Goal: Register for event/course

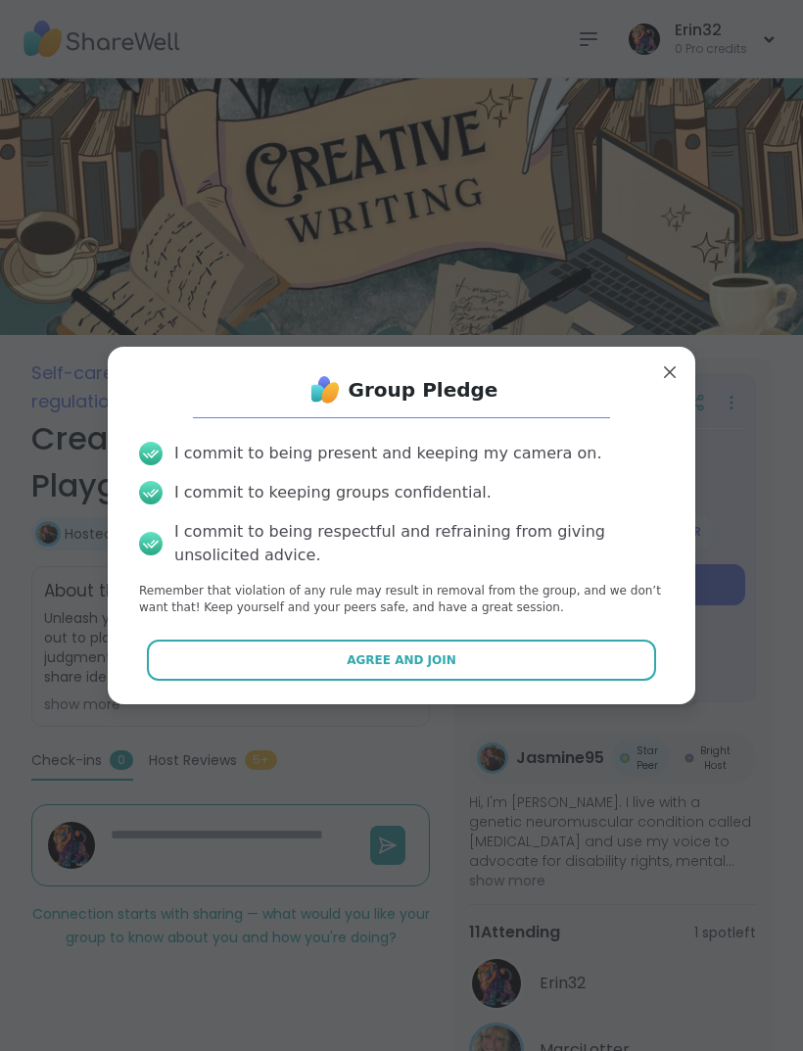
click at [552, 653] on button "Agree and Join" at bounding box center [402, 660] width 510 height 41
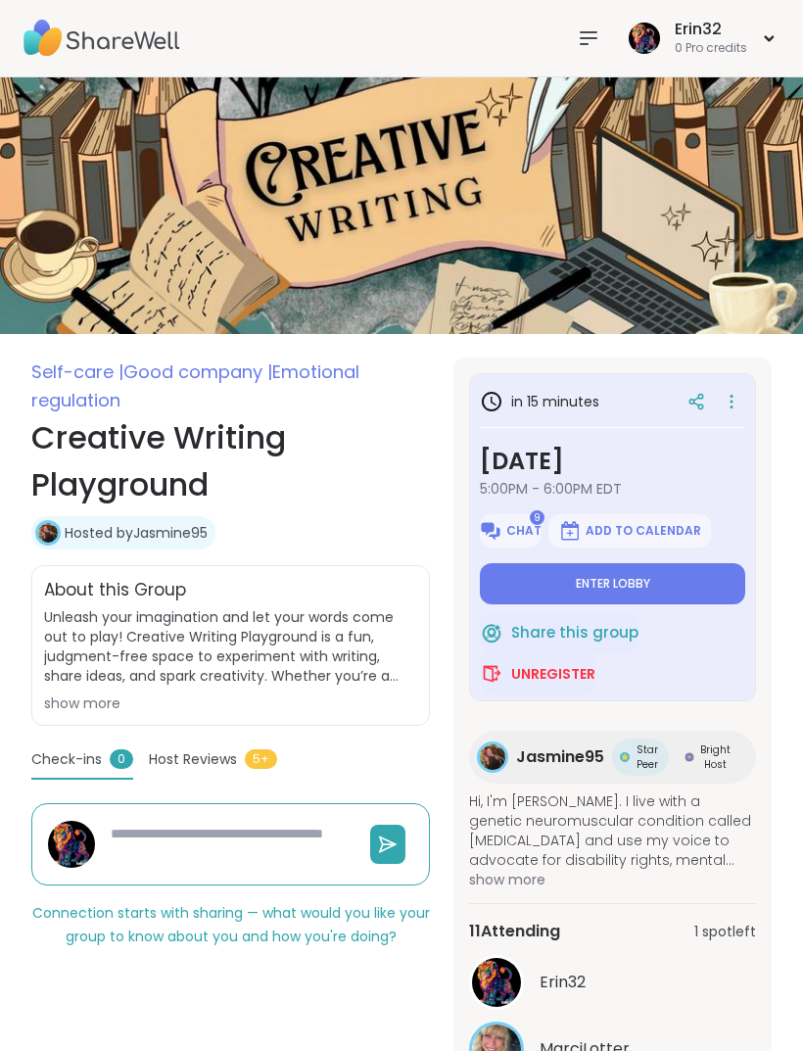
type textarea "*"
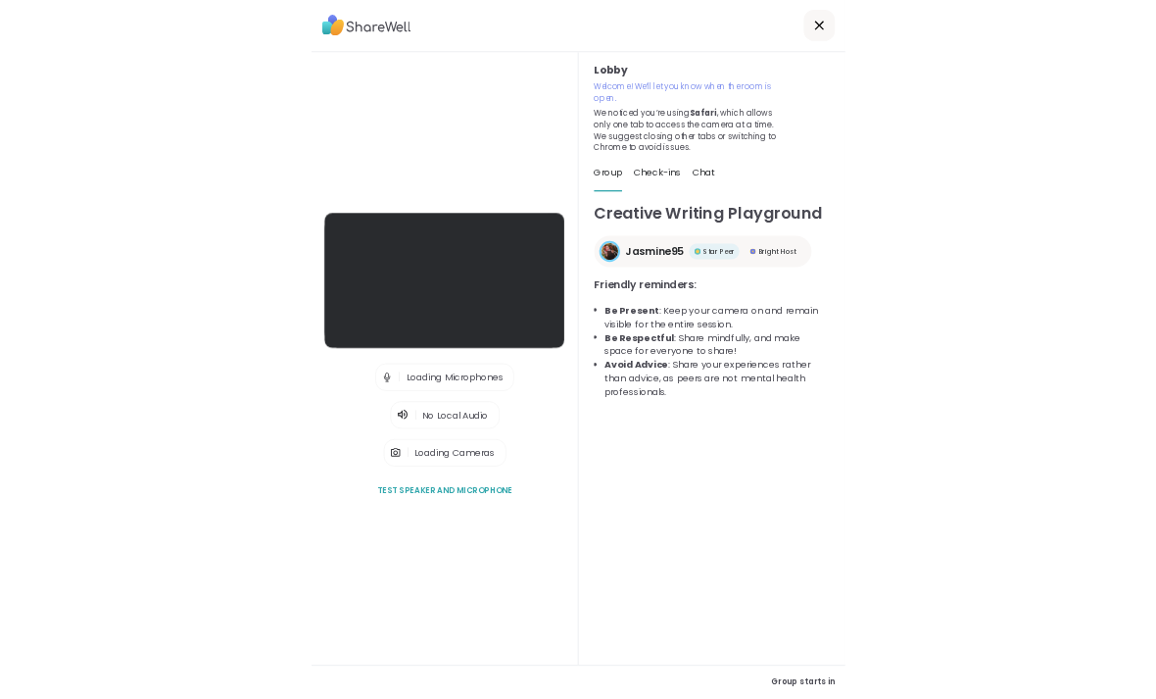
scroll to position [63, 0]
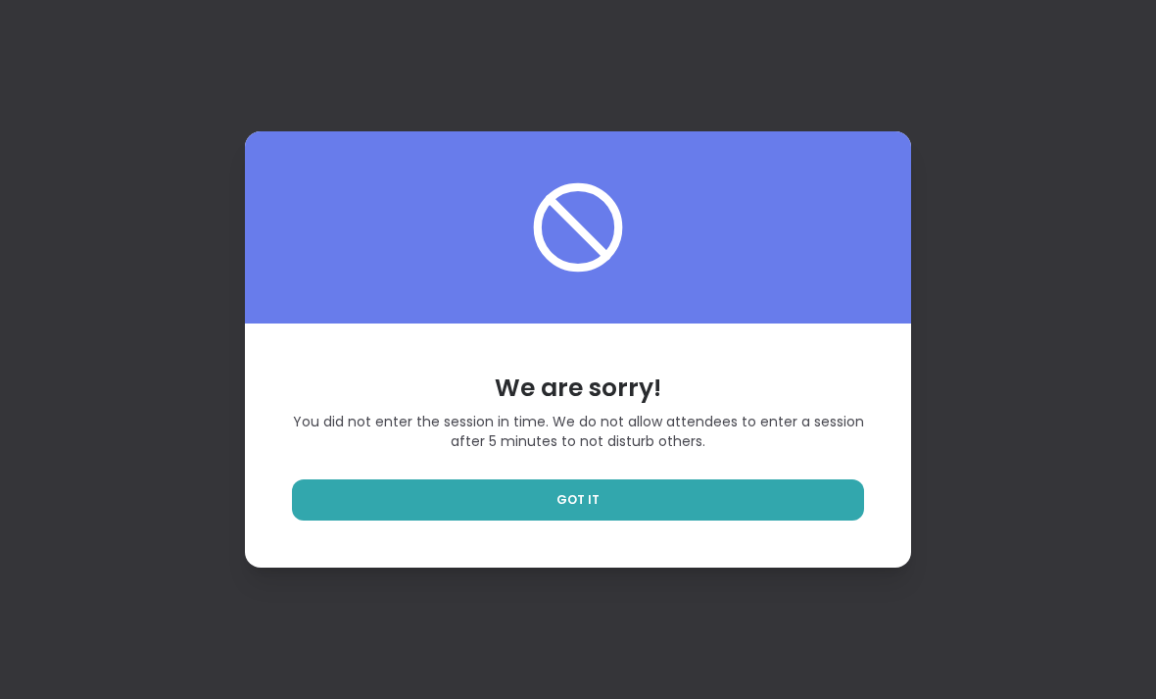
scroll to position [60, 0]
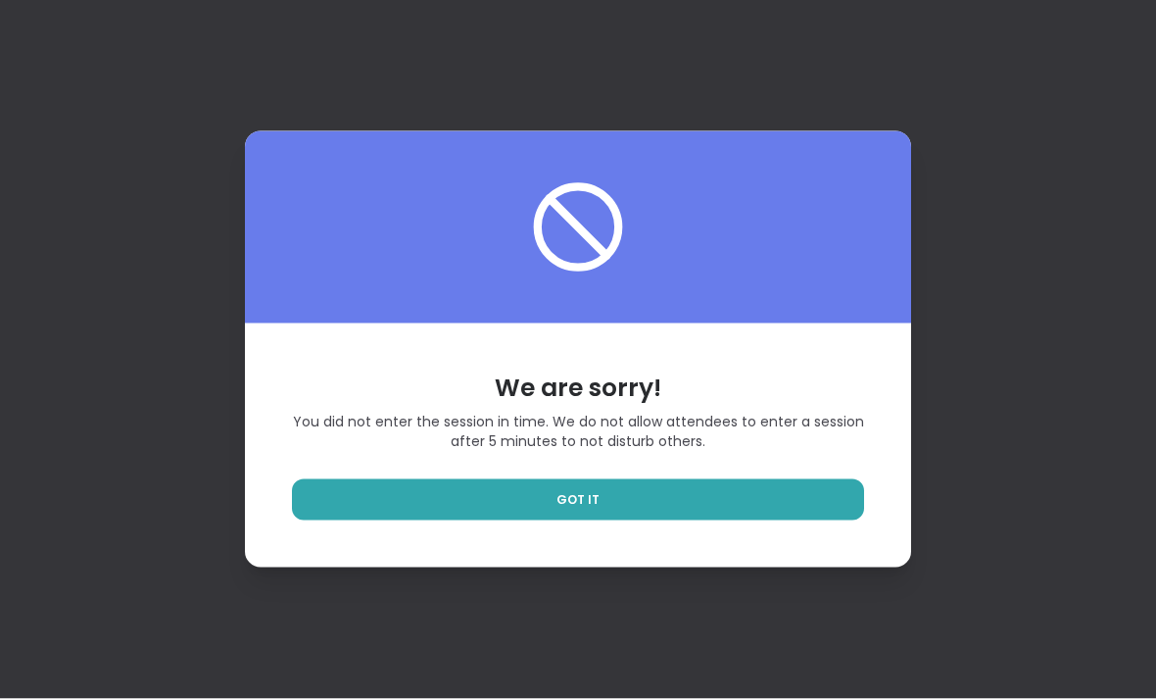
click at [802, 479] on link "GOT IT" at bounding box center [578, 499] width 572 height 41
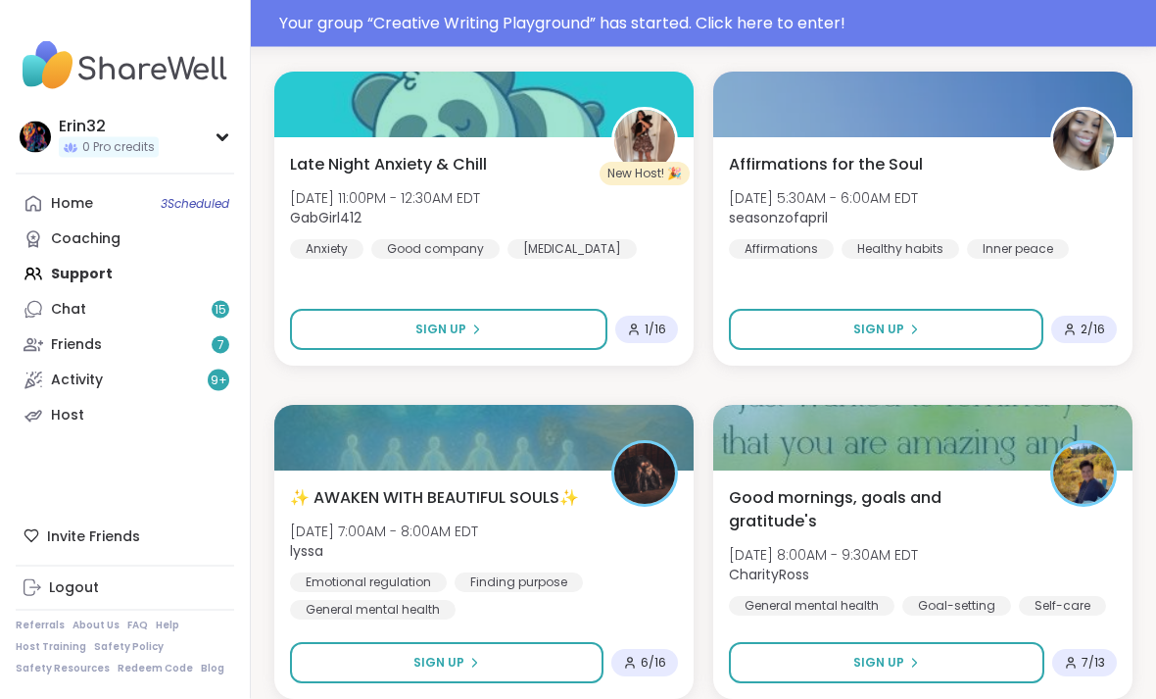
scroll to position [4890, 0]
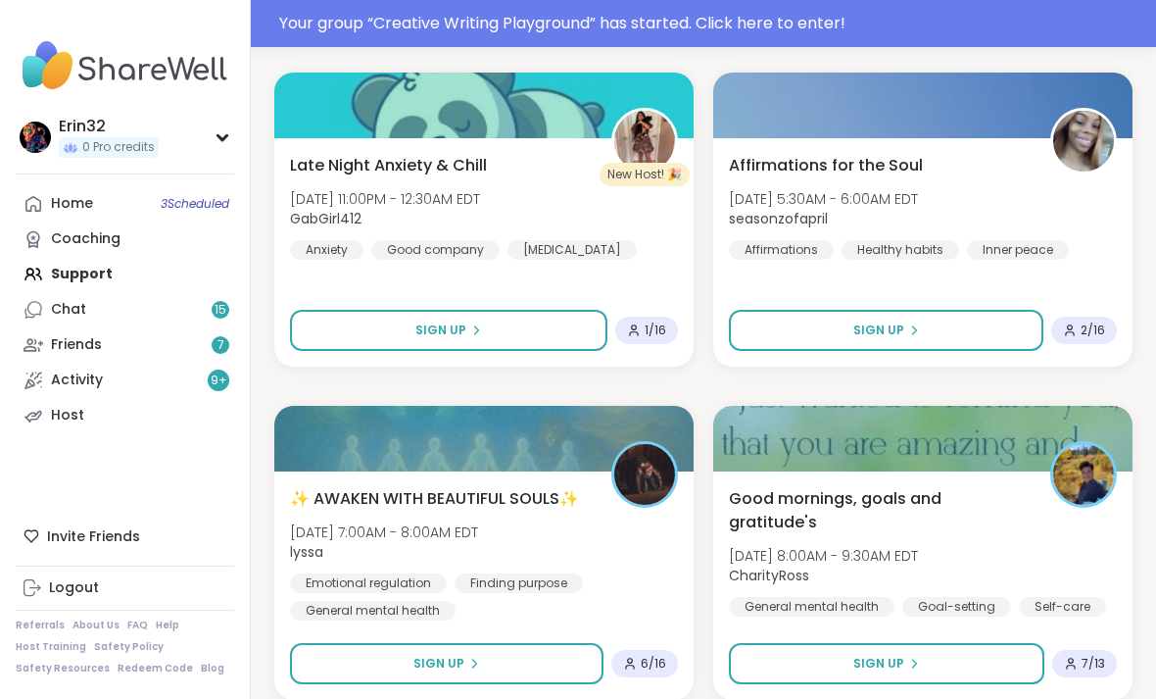
click at [647, 237] on div "Late Night Anxiety & Chill [DATE] 11:00PM - 12:30AM EDT GabGirl412 Anxiety Good…" at bounding box center [484, 207] width 388 height 106
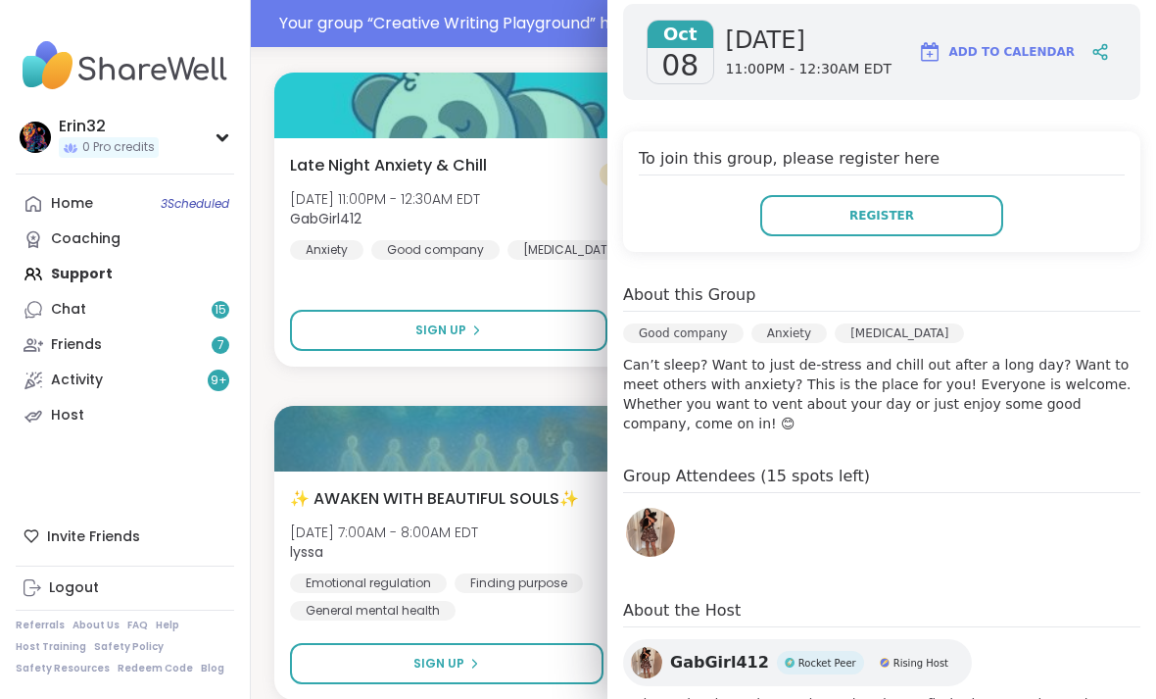
scroll to position [281, 0]
click at [567, 169] on div "Late Night Anxiety & Chill [DATE] 11:00PM - 12:30AM EDT GabGirl412 Anxiety Good…" at bounding box center [484, 207] width 388 height 106
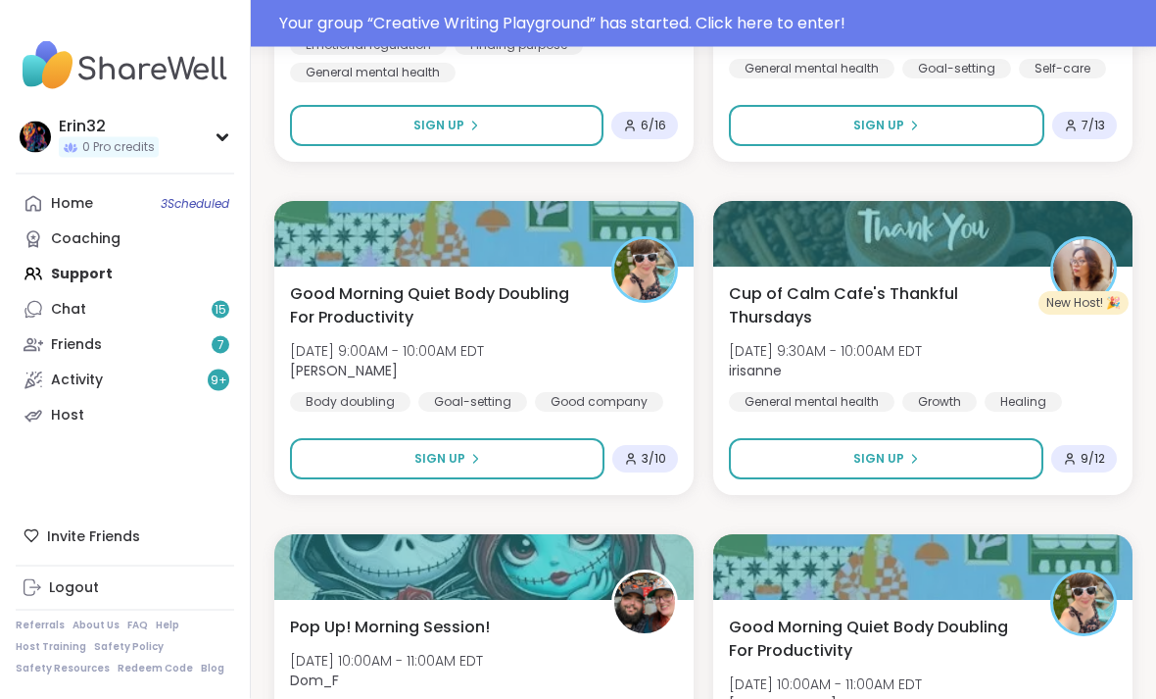
scroll to position [5574, 0]
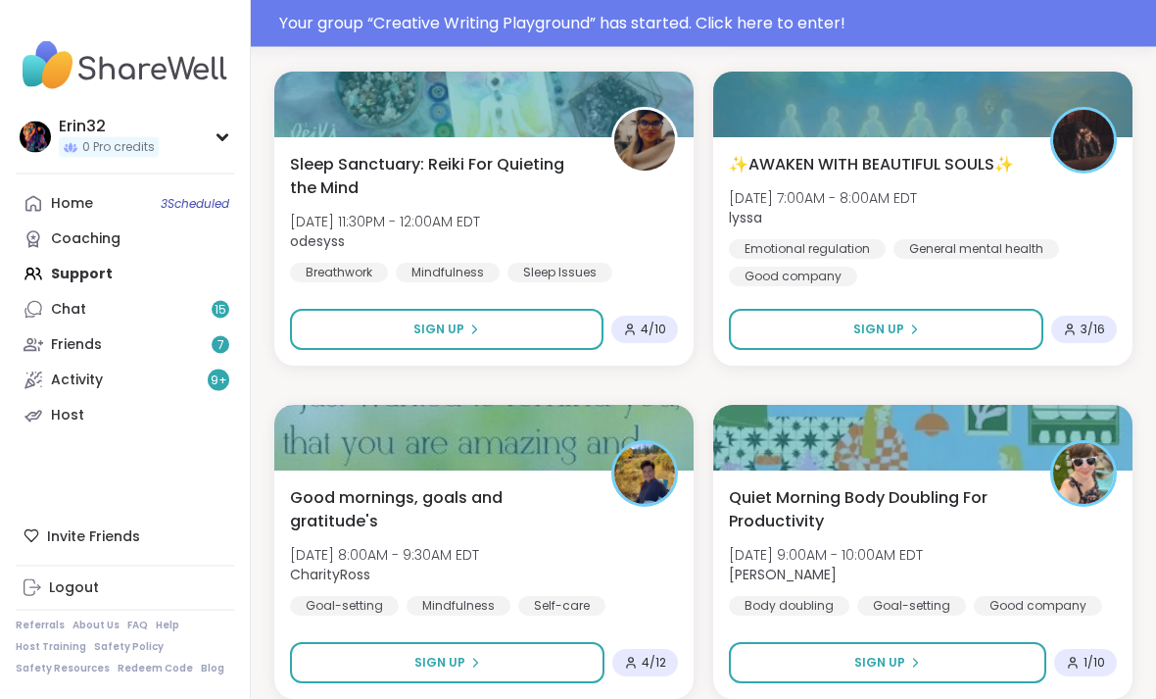
scroll to position [11570, 0]
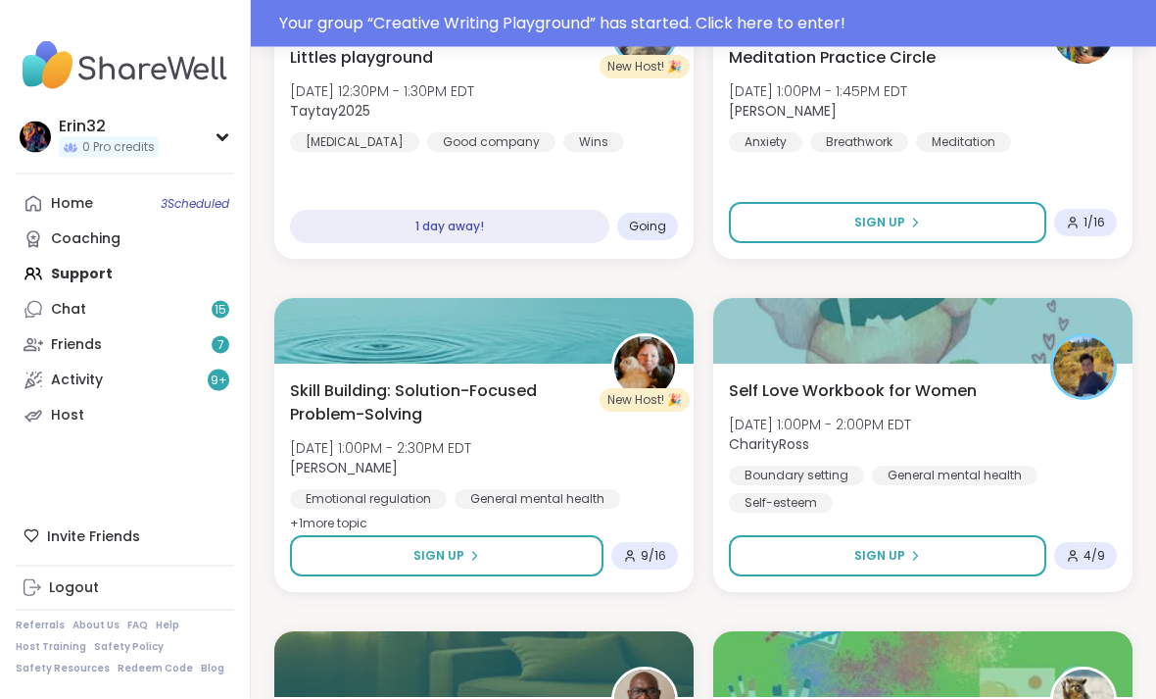
scroll to position [13992, 0]
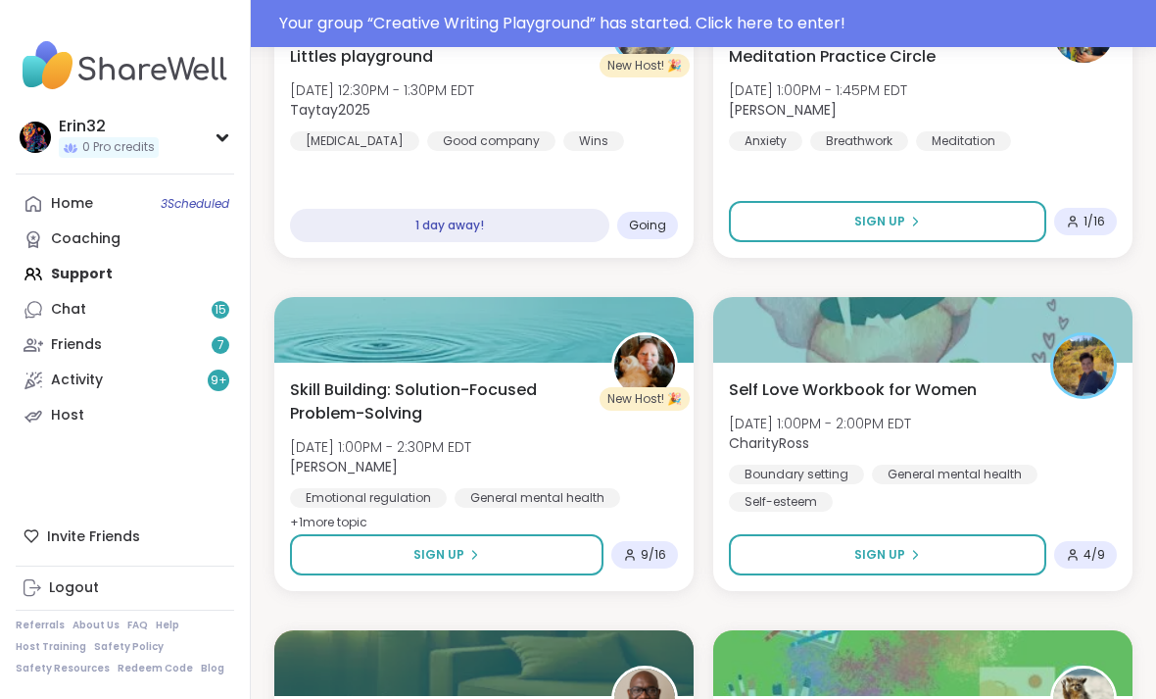
click at [569, 232] on div "1 day away!" at bounding box center [449, 225] width 319 height 33
click at [599, 158] on div "[PERSON_NAME] playground [DATE] 12:30PM - 1:30PM EDT Taytay2025 [MEDICAL_DATA] …" at bounding box center [483, 143] width 419 height 228
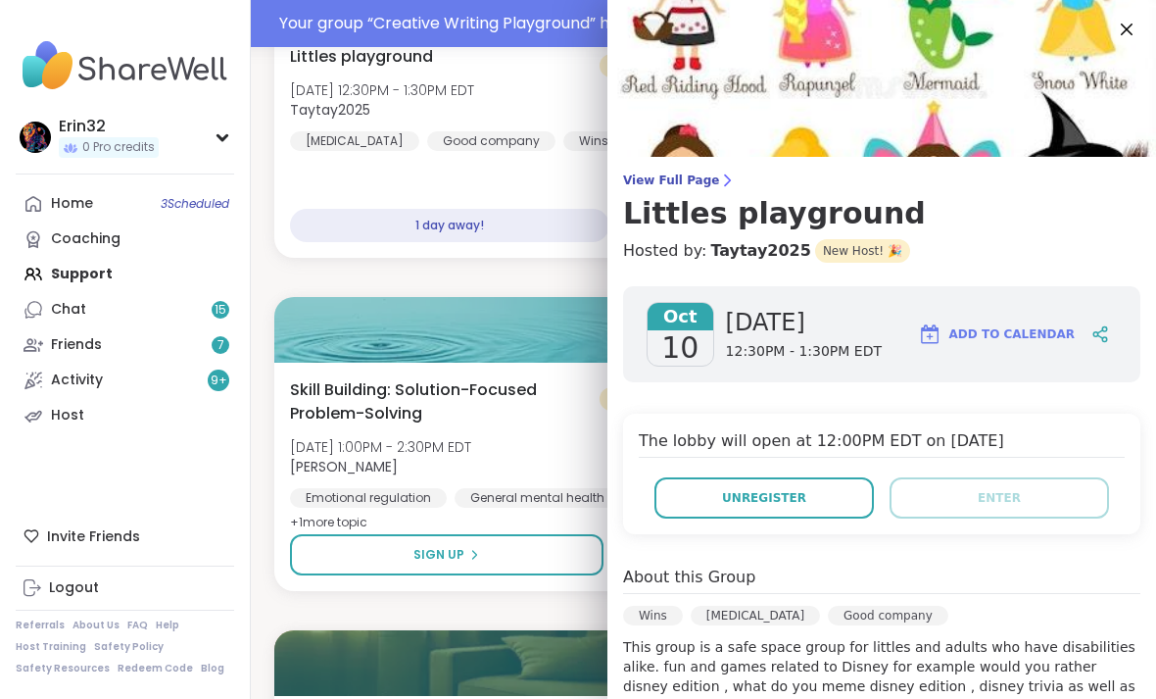
click at [802, 502] on button "Unregister" at bounding box center [763, 497] width 219 height 41
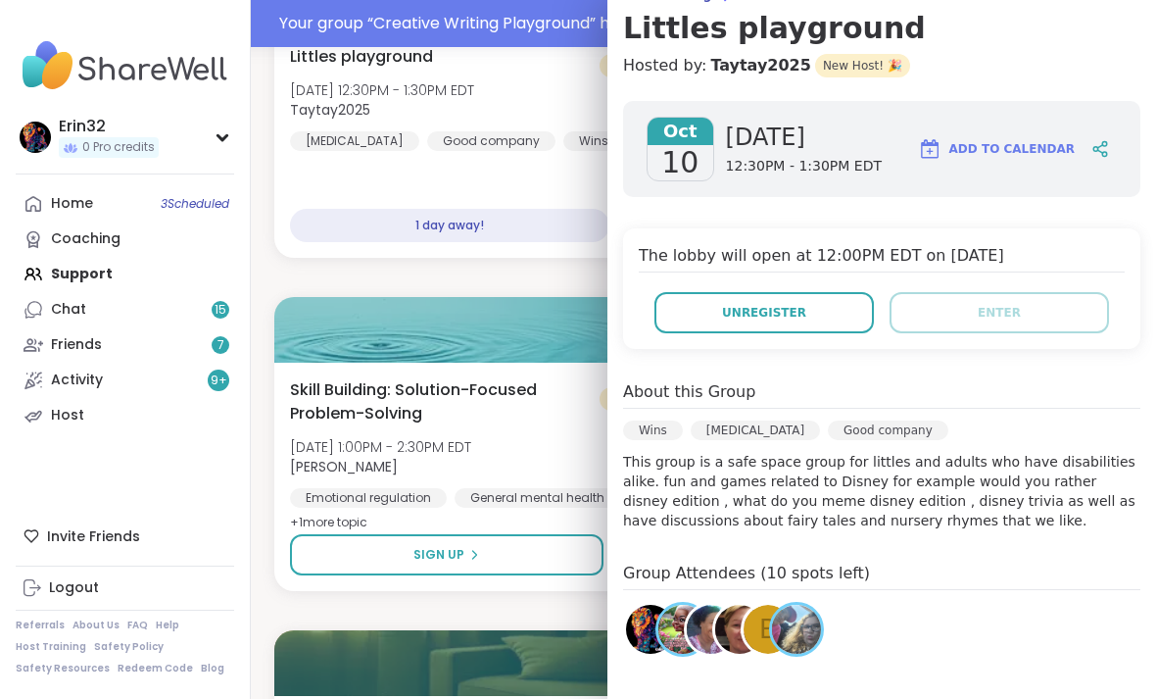
scroll to position [205, 0]
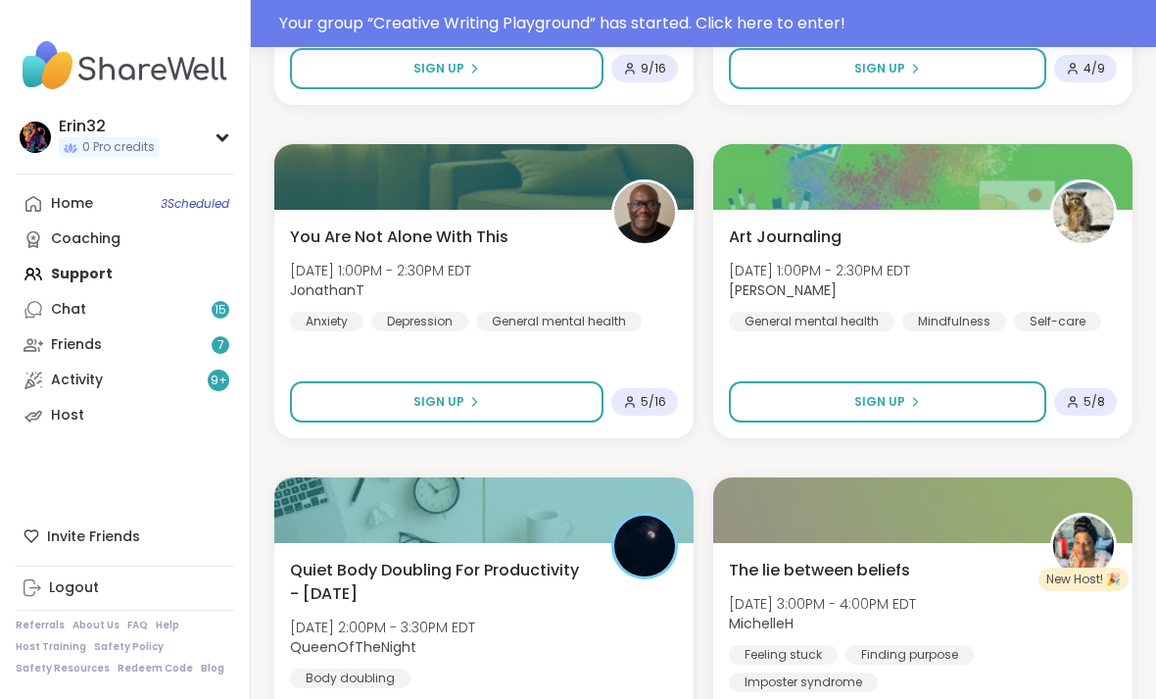
scroll to position [14492, 0]
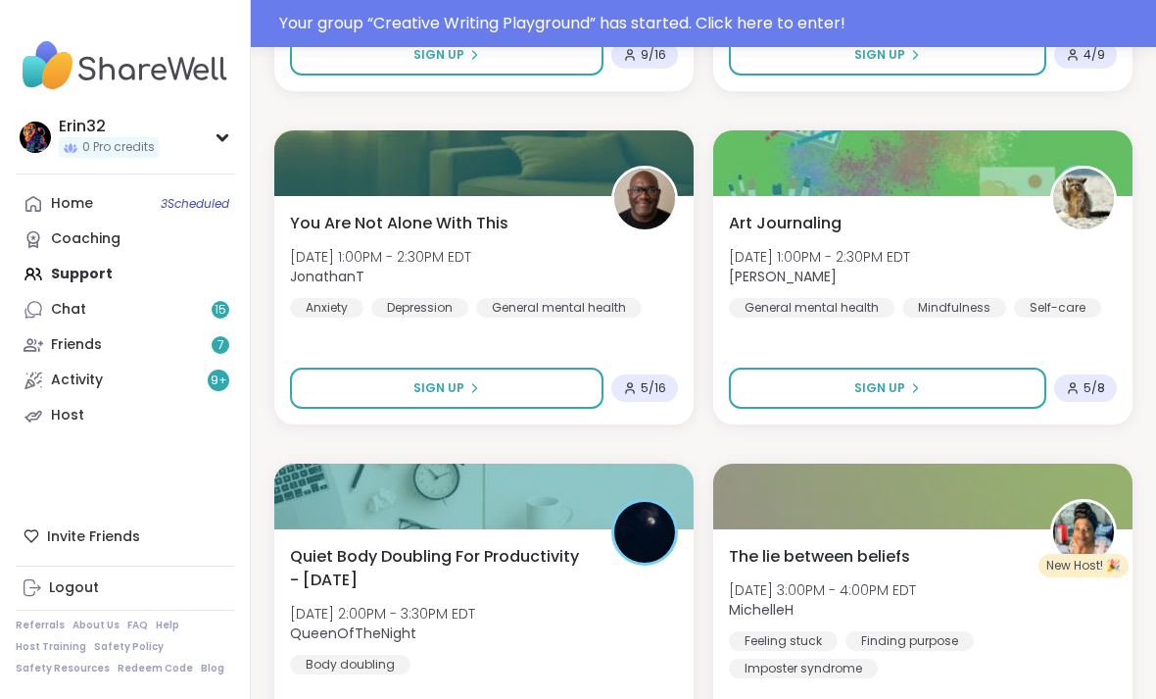
click at [802, 392] on icon at bounding box center [916, 388] width 4 height 8
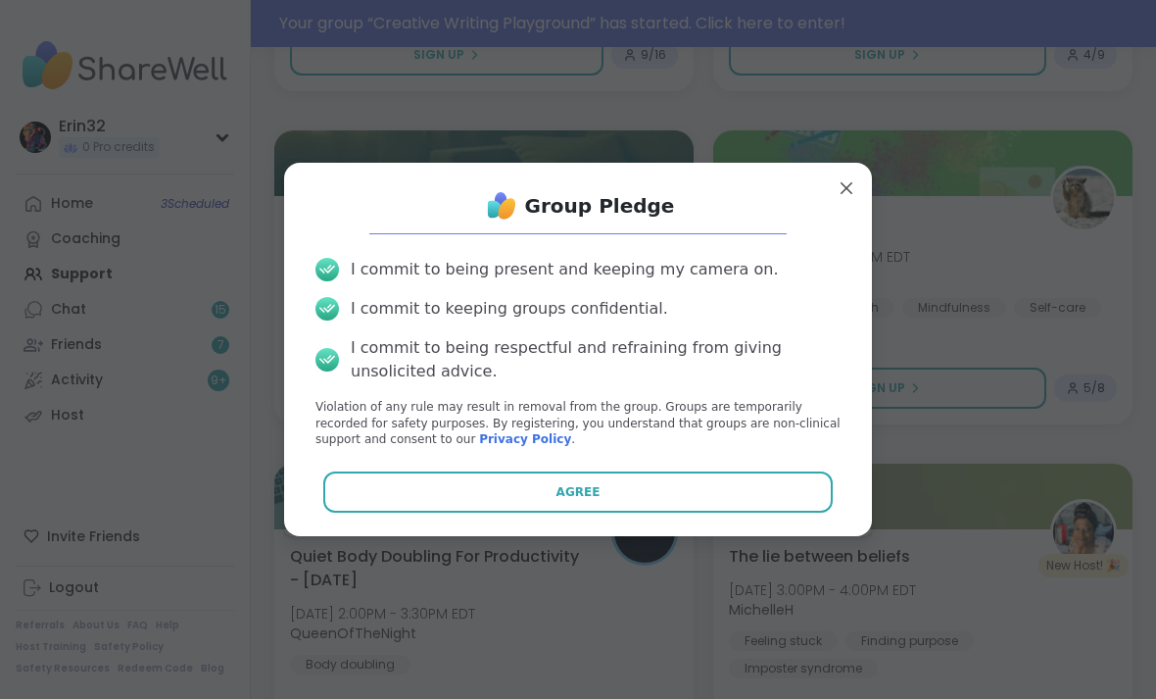
click at [783, 512] on button "Agree" at bounding box center [578, 491] width 510 height 41
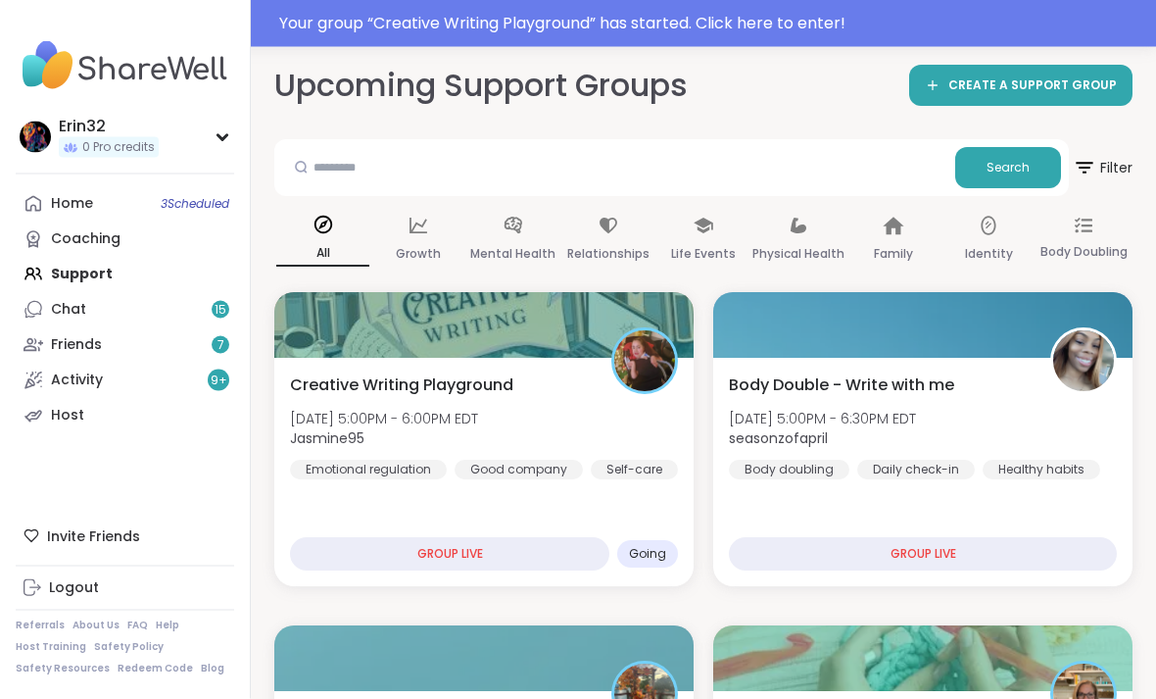
scroll to position [0, 0]
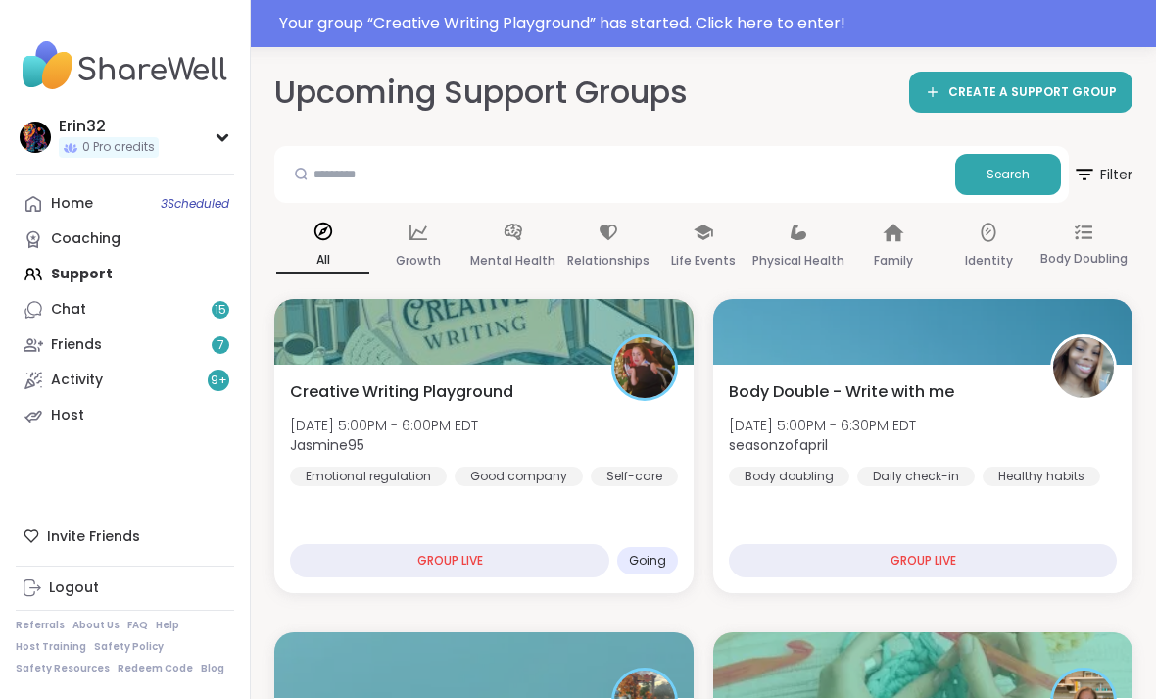
click at [79, 208] on div "Home 3 Scheduled" at bounding box center [72, 204] width 42 height 20
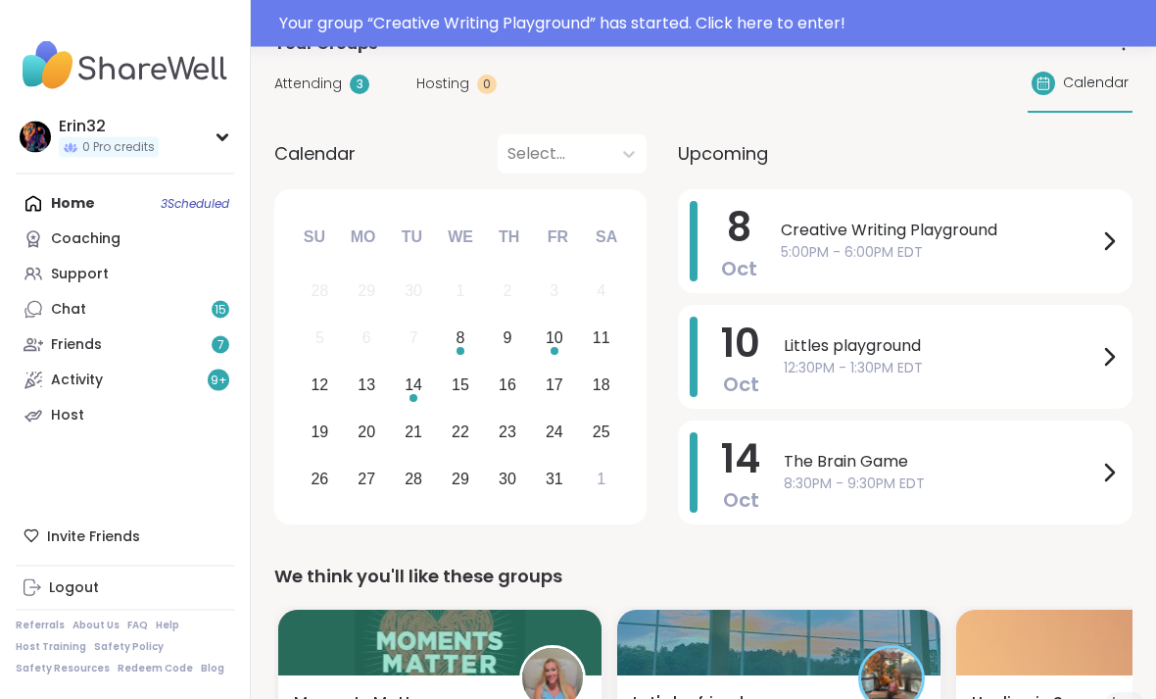
scroll to position [161, 0]
click at [59, 193] on div "Home 3 Scheduled Coaching Support Chat 15 Friends 7 Activity 9 + Host" at bounding box center [125, 309] width 218 height 247
click at [57, 212] on div "Home 3 Scheduled Coaching Support Chat 15 Friends 7 Activity 9 + Host" at bounding box center [125, 309] width 218 height 247
click at [49, 208] on div "Home 3 Scheduled Coaching Support Chat 15 Friends 7 Activity 9 + Host" at bounding box center [125, 309] width 218 height 247
click at [125, 317] on link "Chat 15" at bounding box center [125, 309] width 218 height 35
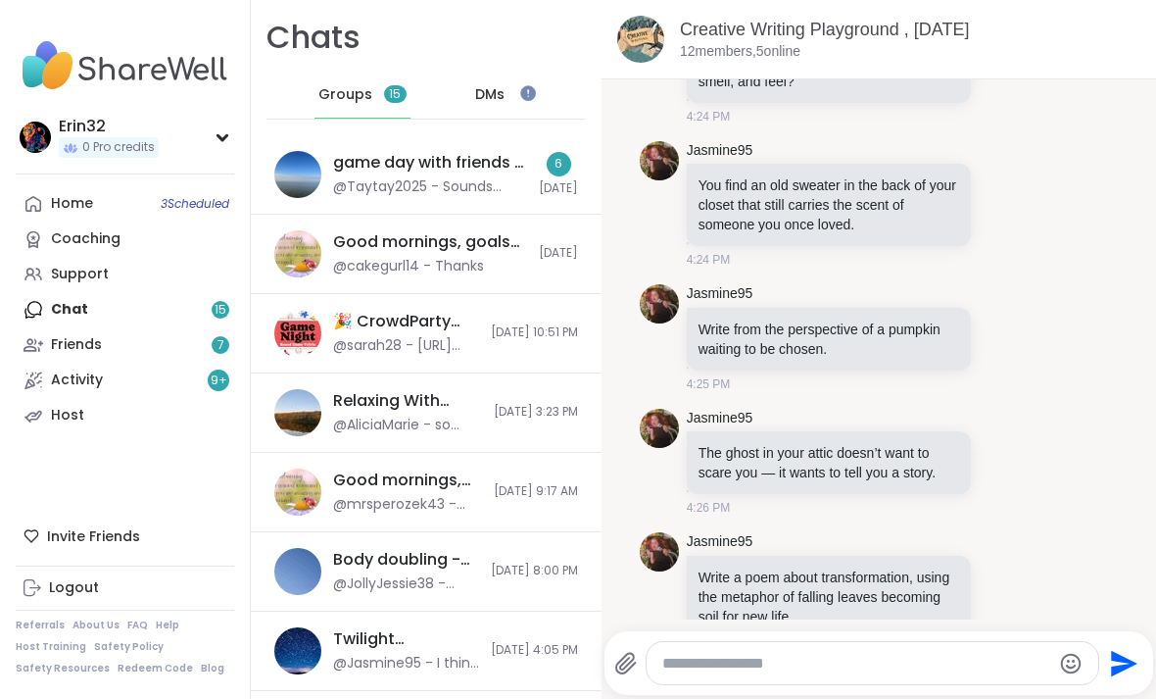
click at [376, 93] on div "Groups 15" at bounding box center [362, 95] width 96 height 47
click at [500, 93] on span "DMs" at bounding box center [489, 95] width 29 height 20
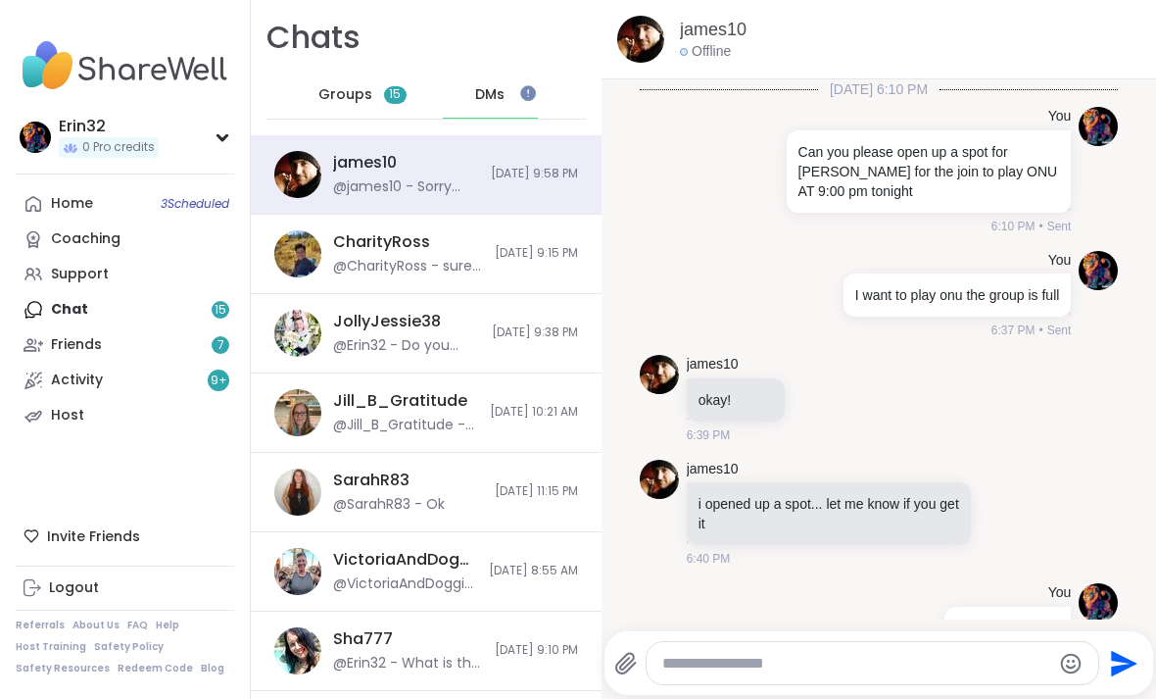
scroll to position [826, 0]
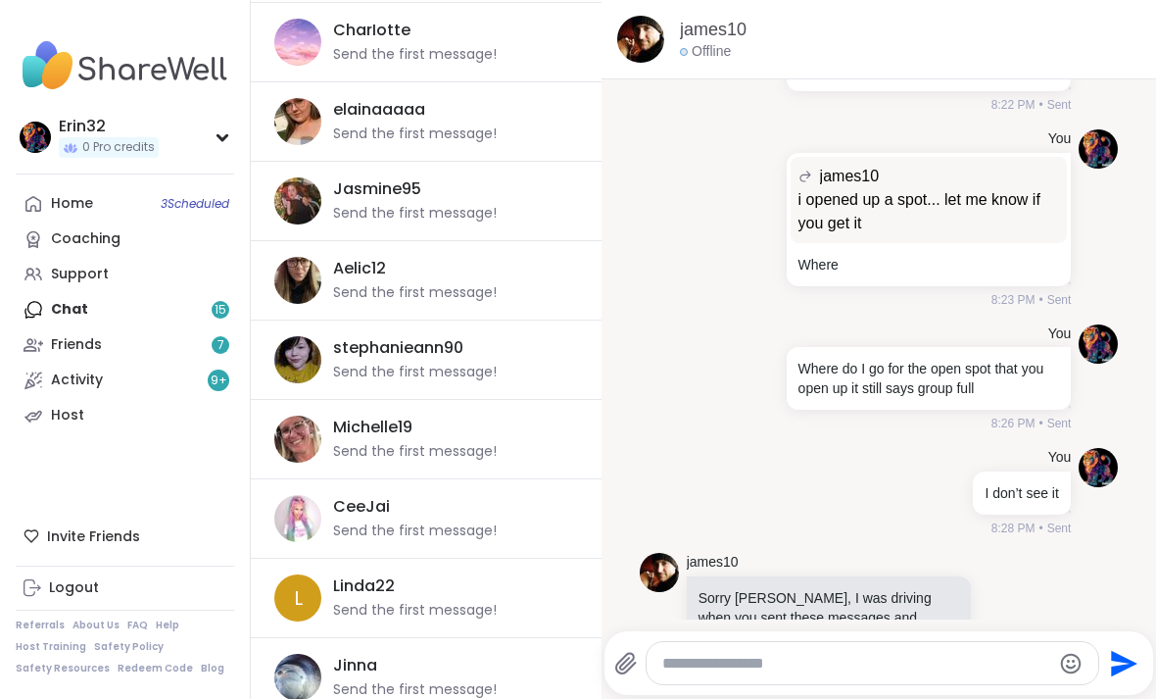
scroll to position [3149, 0]
click at [473, 218] on div "Send the first message!" at bounding box center [415, 213] width 164 height 20
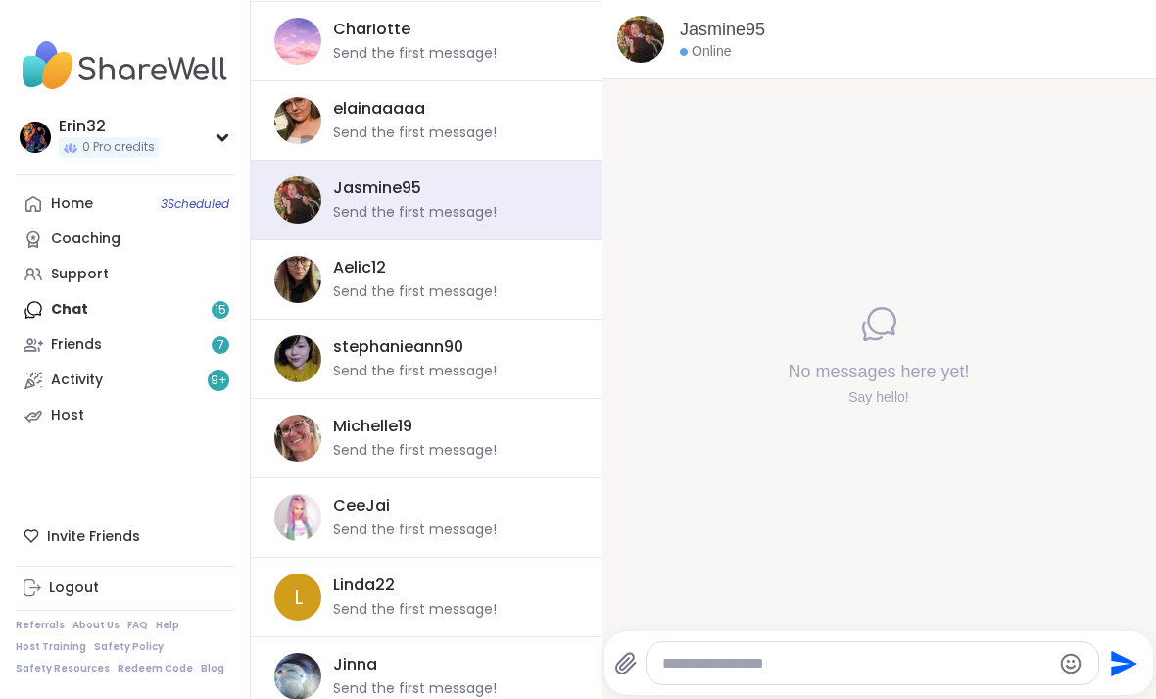
click at [494, 213] on div "Send the first message!" at bounding box center [415, 213] width 164 height 20
click at [554, 197] on div "Jasmine95 Send the first message!" at bounding box center [449, 199] width 233 height 45
click at [535, 203] on div "Jasmine95 Send the first message!" at bounding box center [449, 199] width 233 height 45
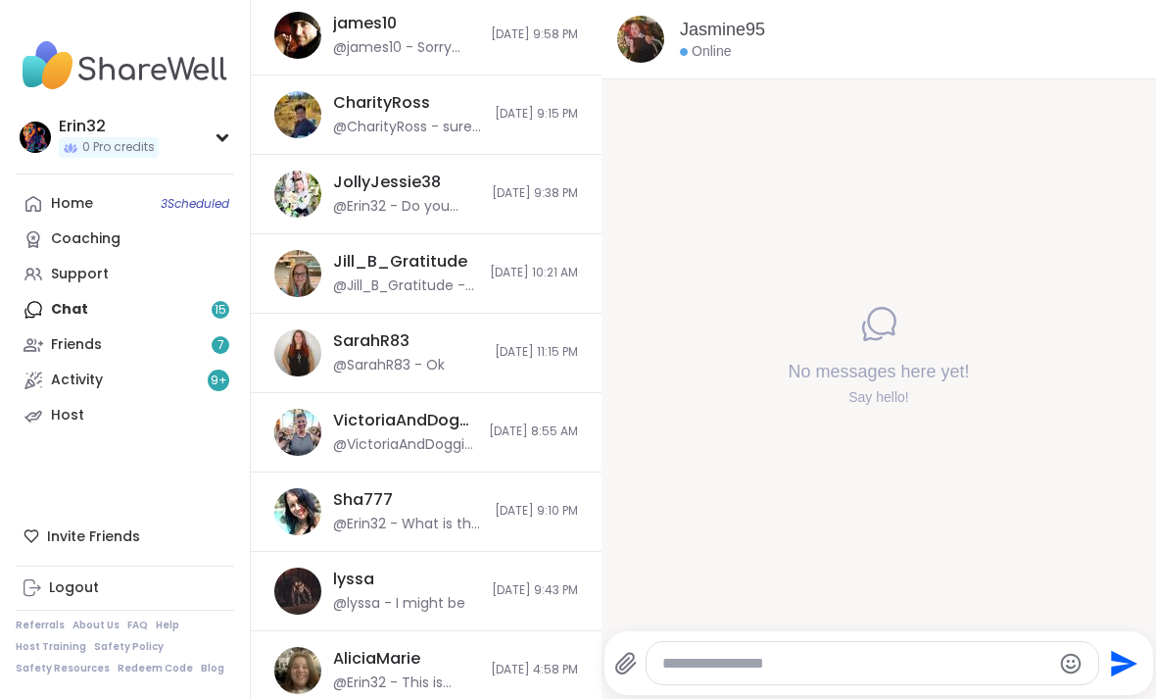
scroll to position [138, 0]
click at [568, 511] on span "[DATE] 9:10 PM" at bounding box center [536, 512] width 83 height 17
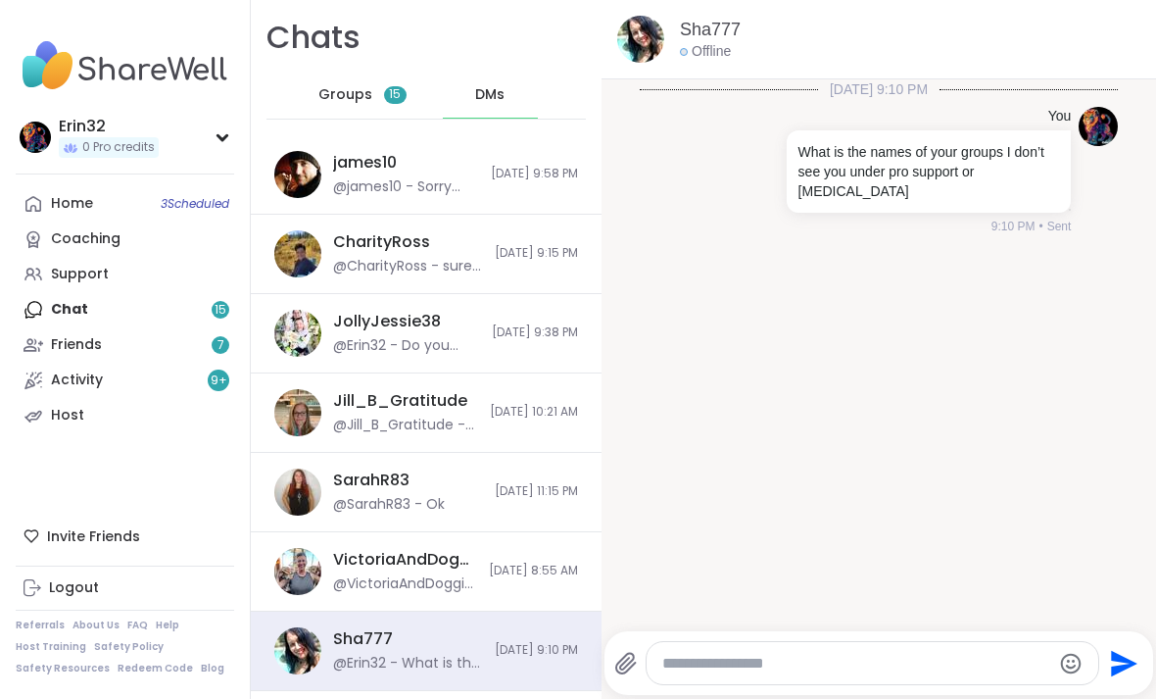
scroll to position [0, 0]
click at [573, 179] on span "[DATE] 9:58 PM" at bounding box center [534, 174] width 87 height 17
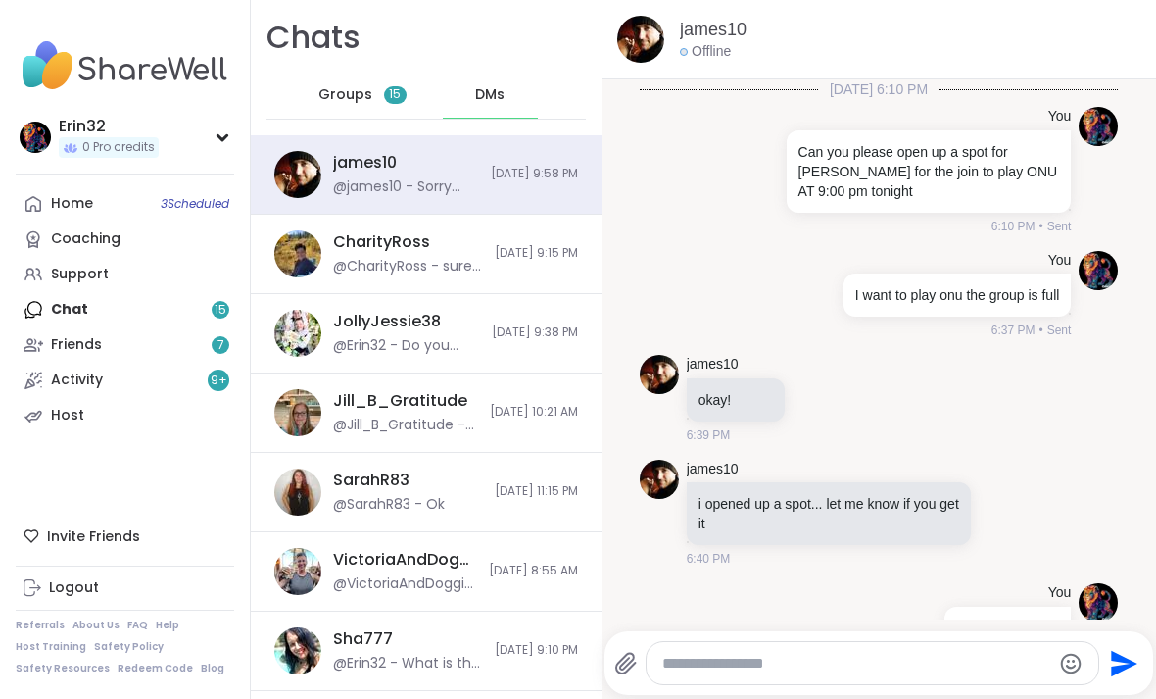
scroll to position [889, 0]
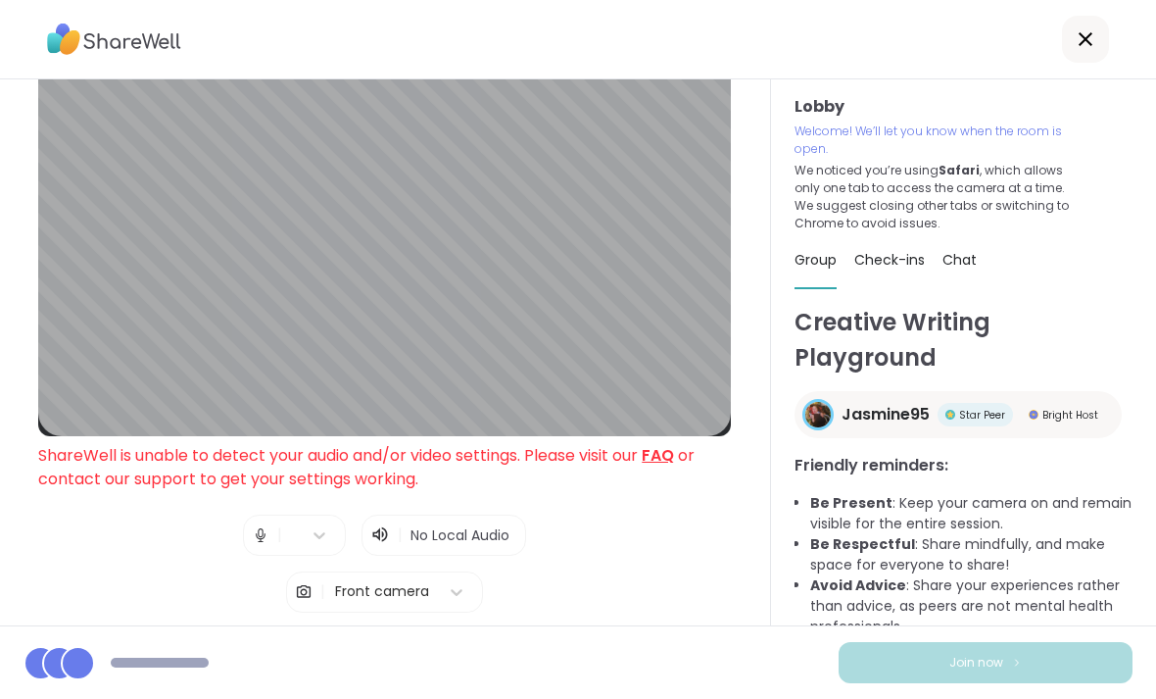
scroll to position [48, 0]
click at [99, 43] on img at bounding box center [114, 39] width 134 height 45
click at [96, 33] on img at bounding box center [114, 39] width 134 height 45
click at [103, 42] on img at bounding box center [114, 39] width 134 height 45
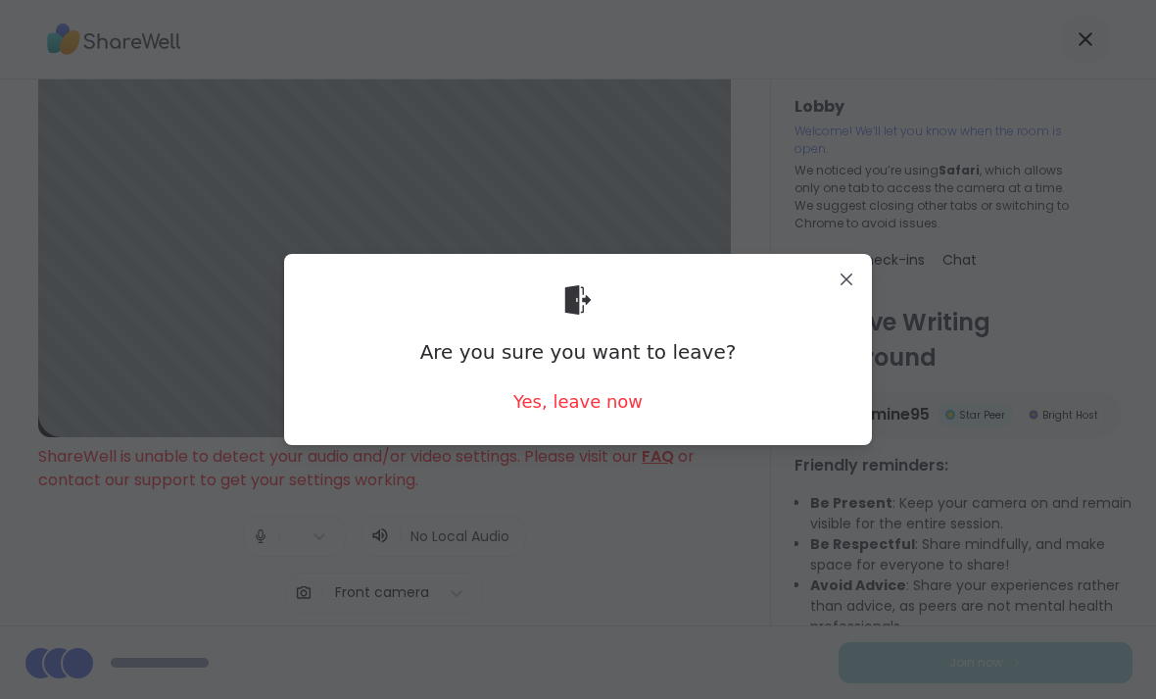
click at [614, 411] on div "Yes, leave now" at bounding box center [577, 401] width 129 height 24
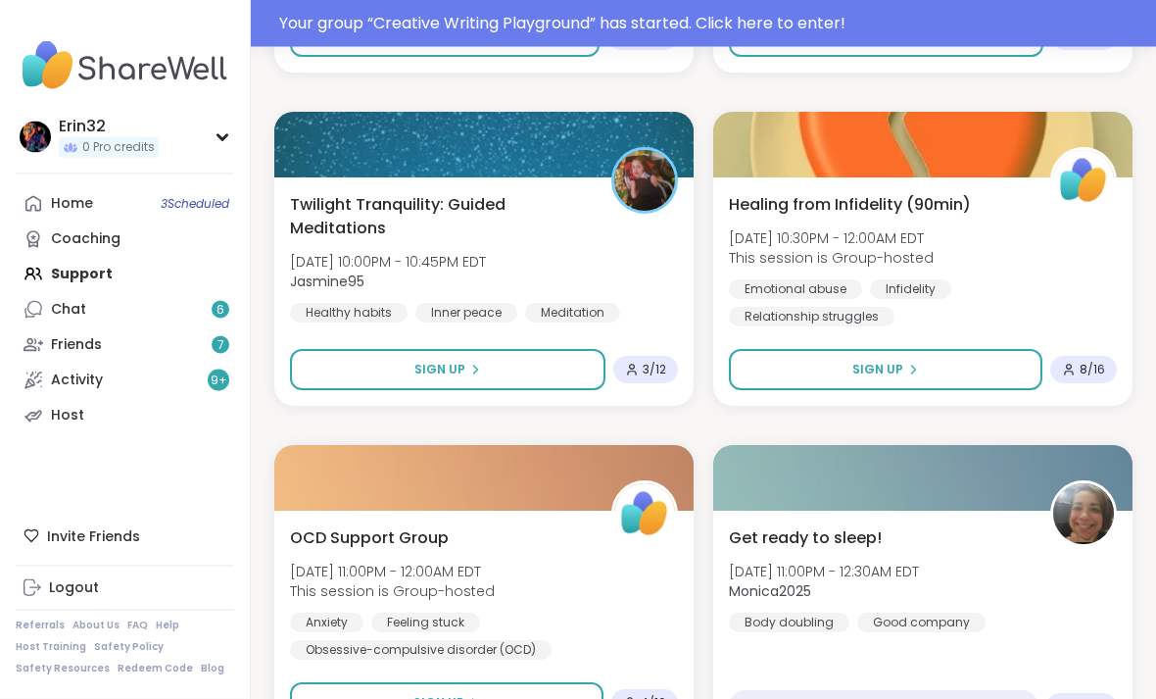
scroll to position [4184, 0]
click at [513, 376] on button "Sign Up" at bounding box center [447, 369] width 315 height 41
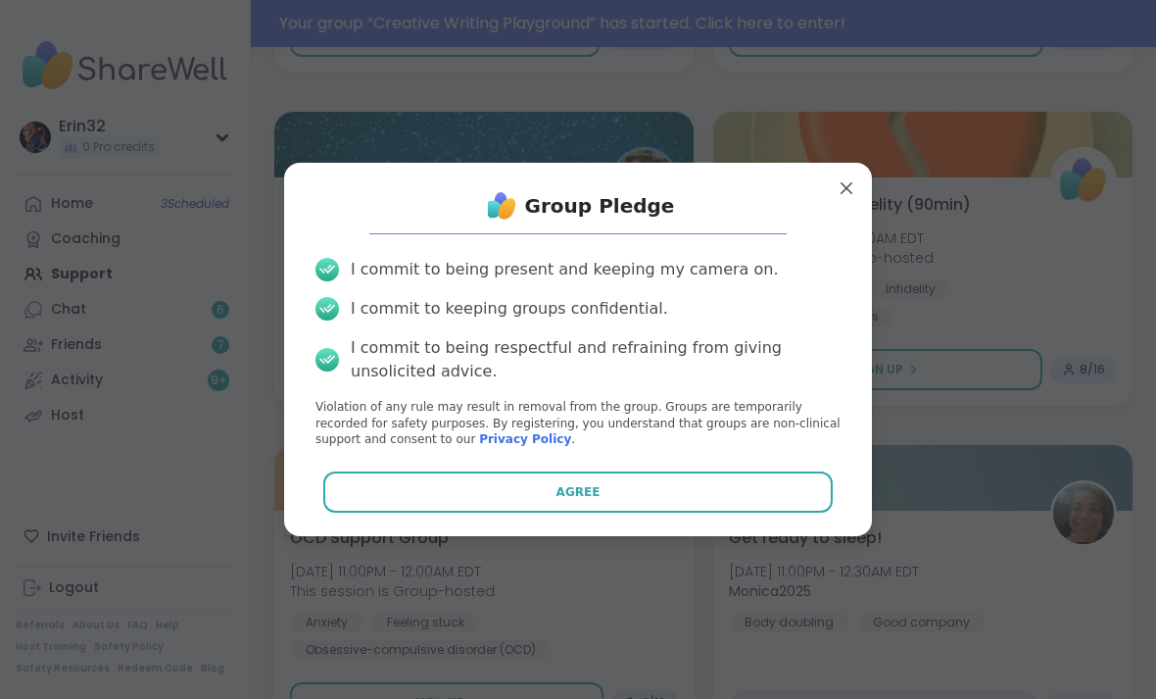
click at [687, 512] on button "Agree" at bounding box center [578, 491] width 510 height 41
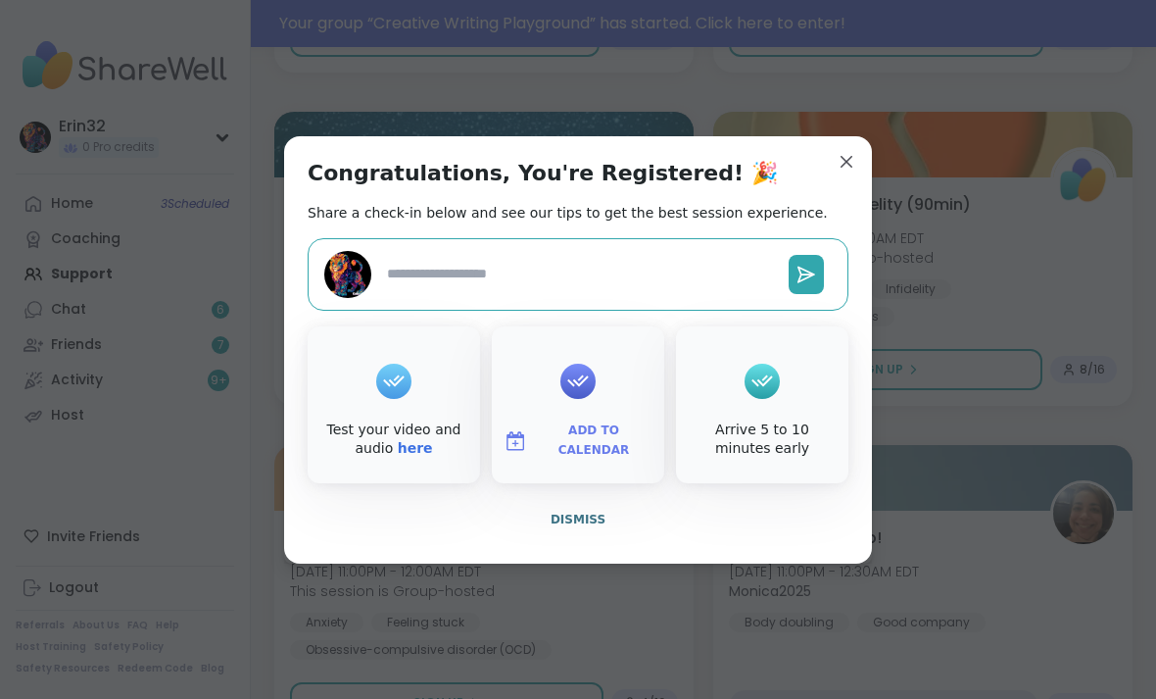
type textarea "*"
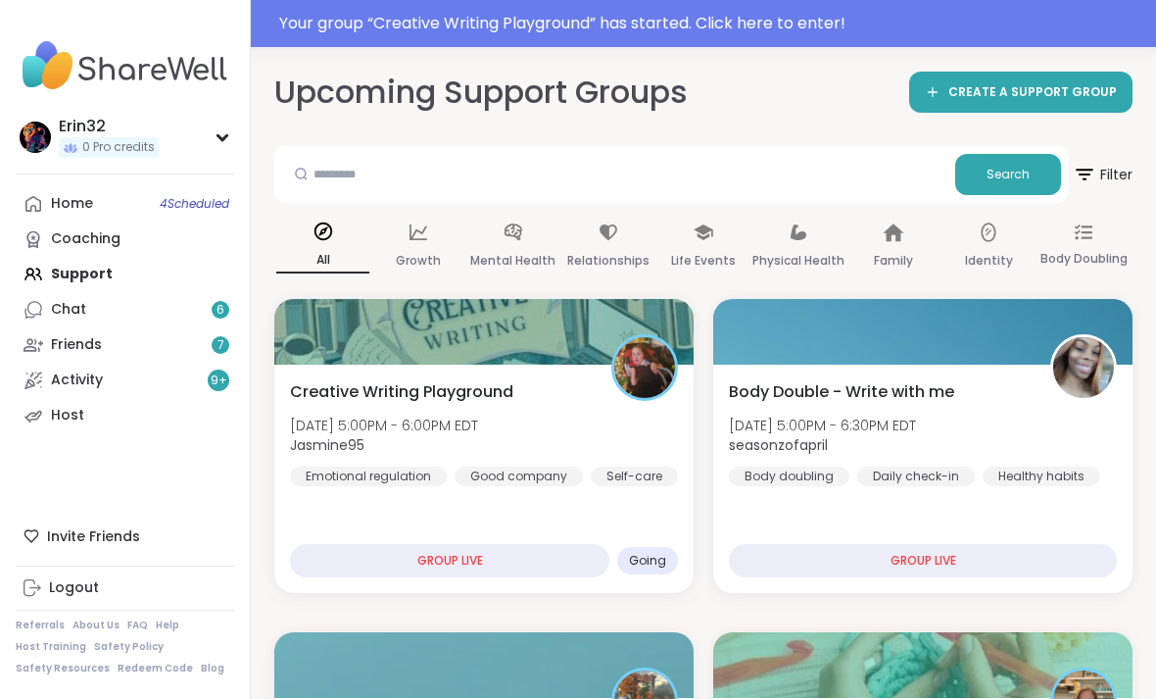
scroll to position [13, 0]
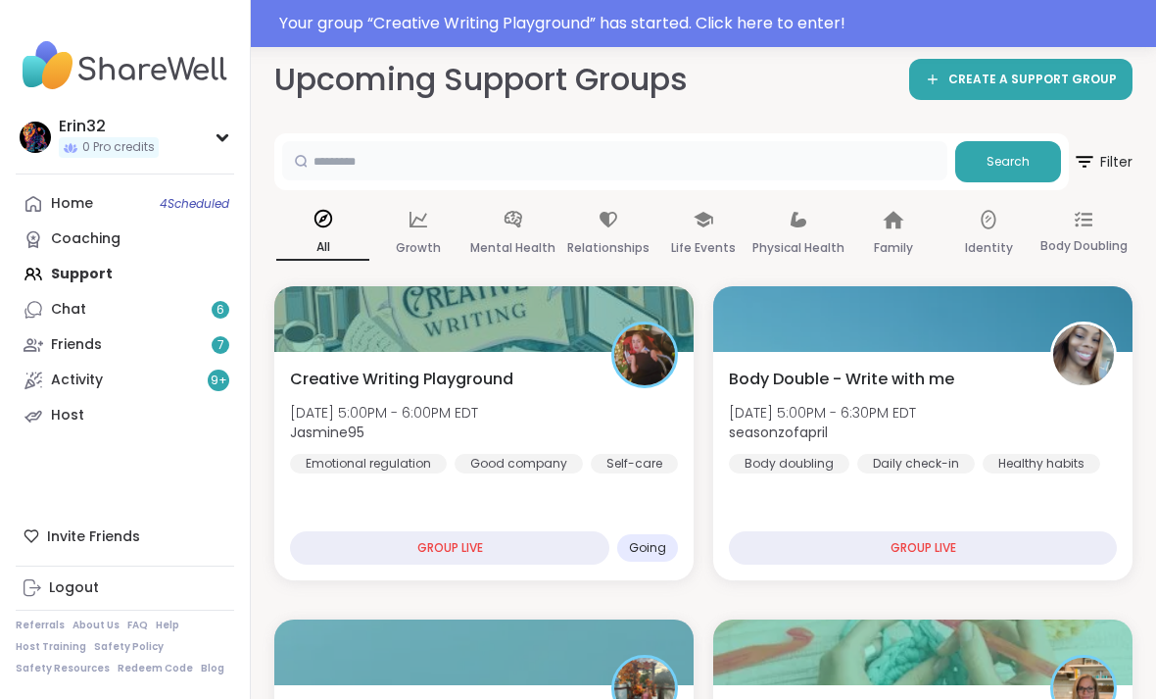
click at [812, 166] on input "text" at bounding box center [614, 160] width 665 height 39
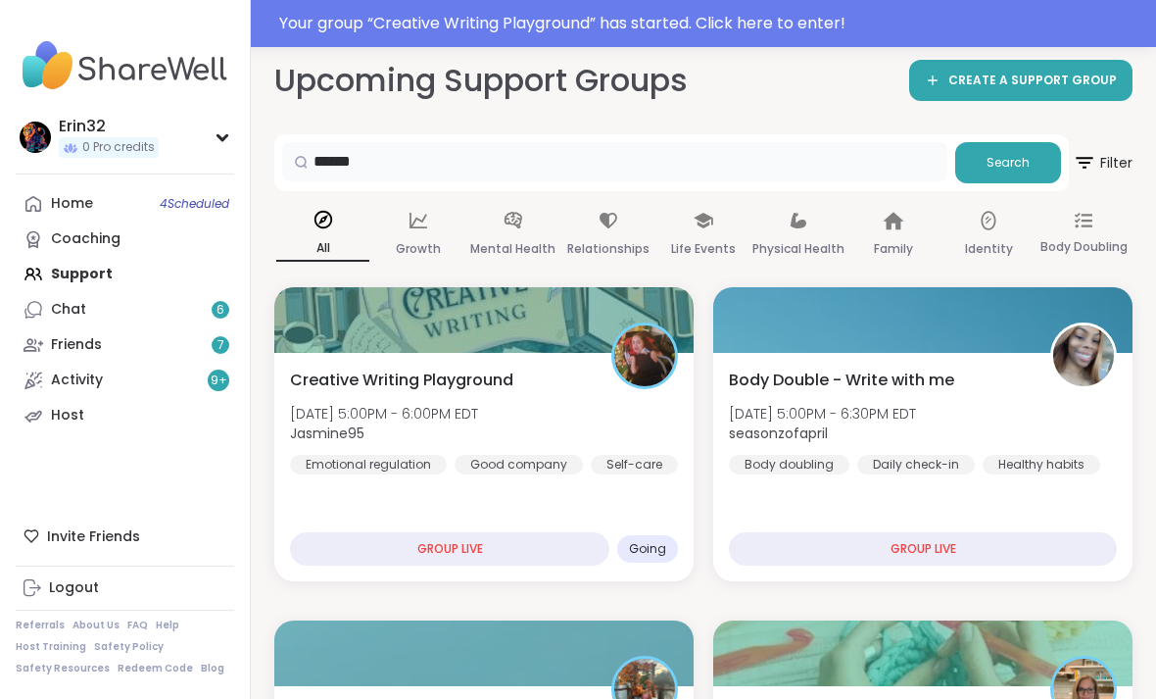
type input "*****"
click at [1046, 159] on button "Search" at bounding box center [1008, 162] width 106 height 41
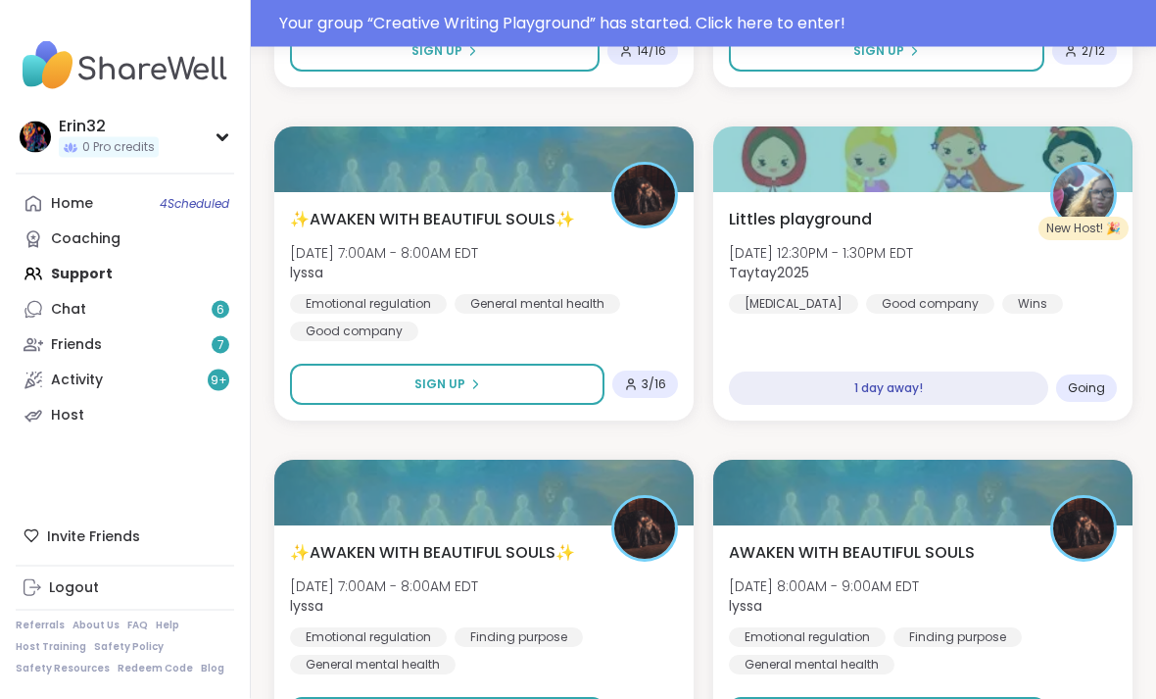
scroll to position [506, 0]
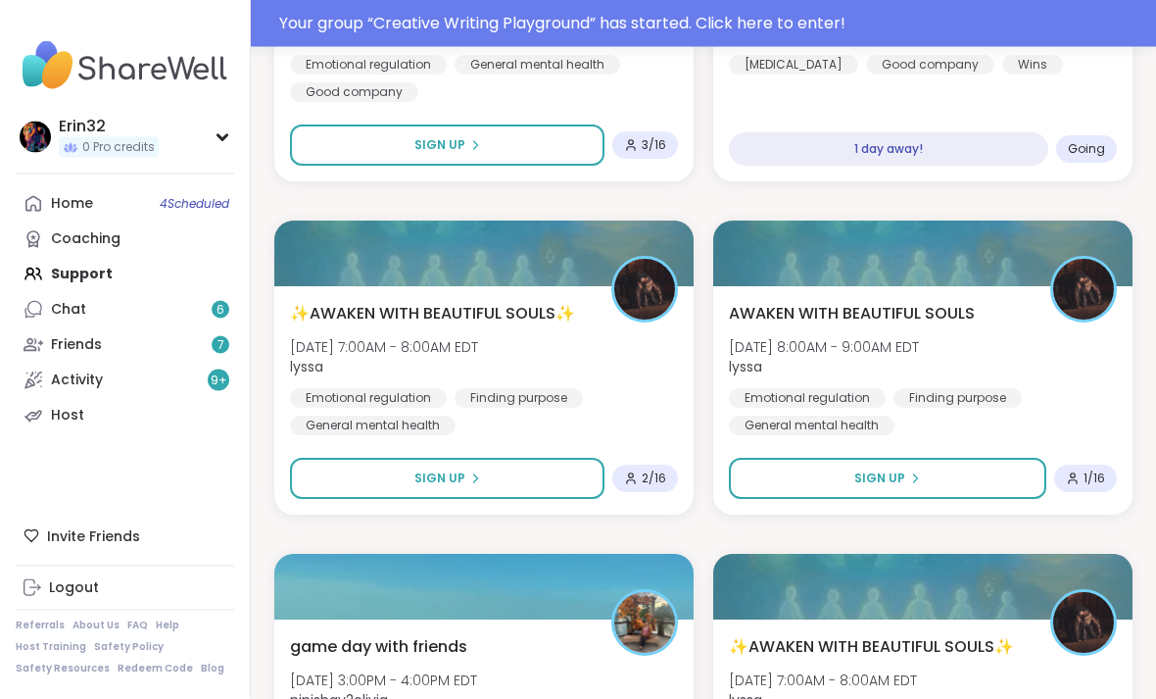
click at [971, 99] on div "[PERSON_NAME] playground [DATE] 12:30PM - 1:30PM EDT Taytay2025 [MEDICAL_DATA] …" at bounding box center [922, 68] width 419 height 228
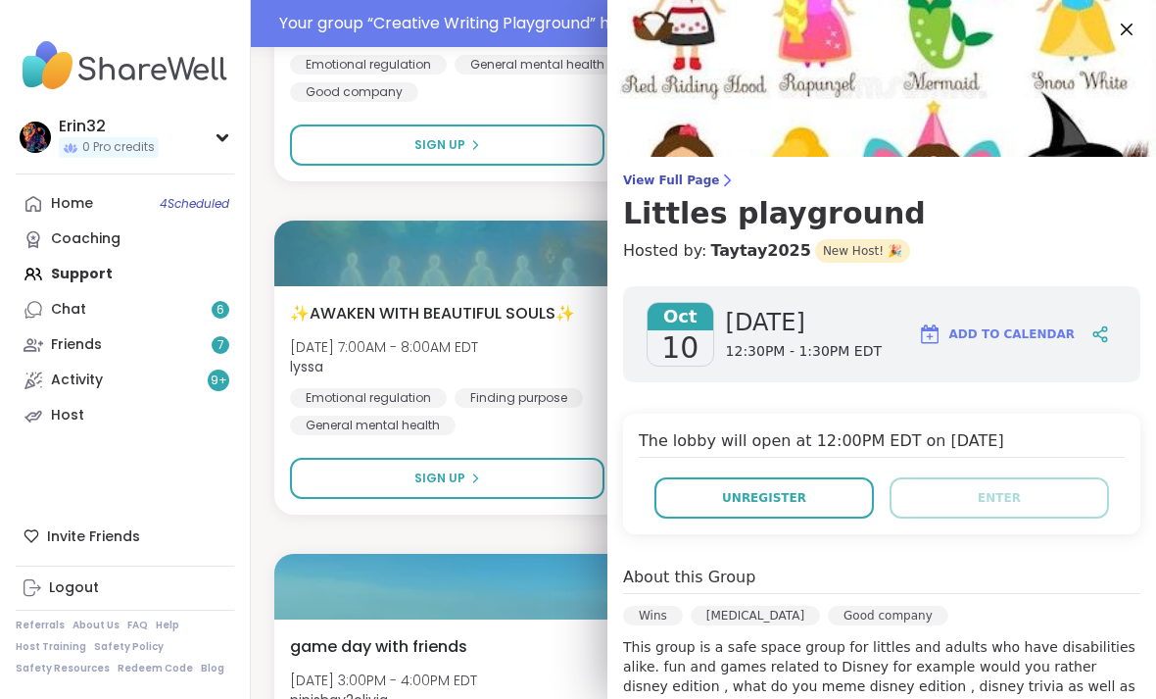
click at [1110, 36] on img at bounding box center [881, 78] width 549 height 157
click at [1121, 24] on icon at bounding box center [1127, 30] width 12 height 12
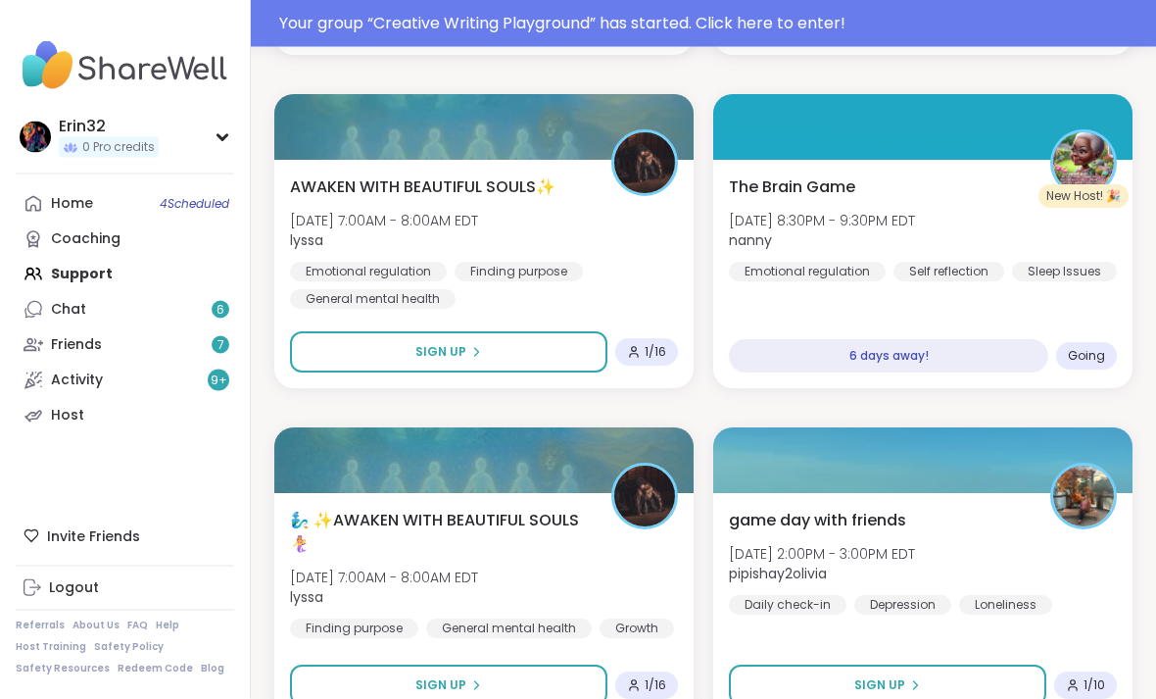
scroll to position [1537, 0]
click at [957, 253] on div "The Brain Game Tue, Oct 14 | 8:30PM - 9:30PM EDT nanny Emotional regulation Sel…" at bounding box center [923, 228] width 388 height 106
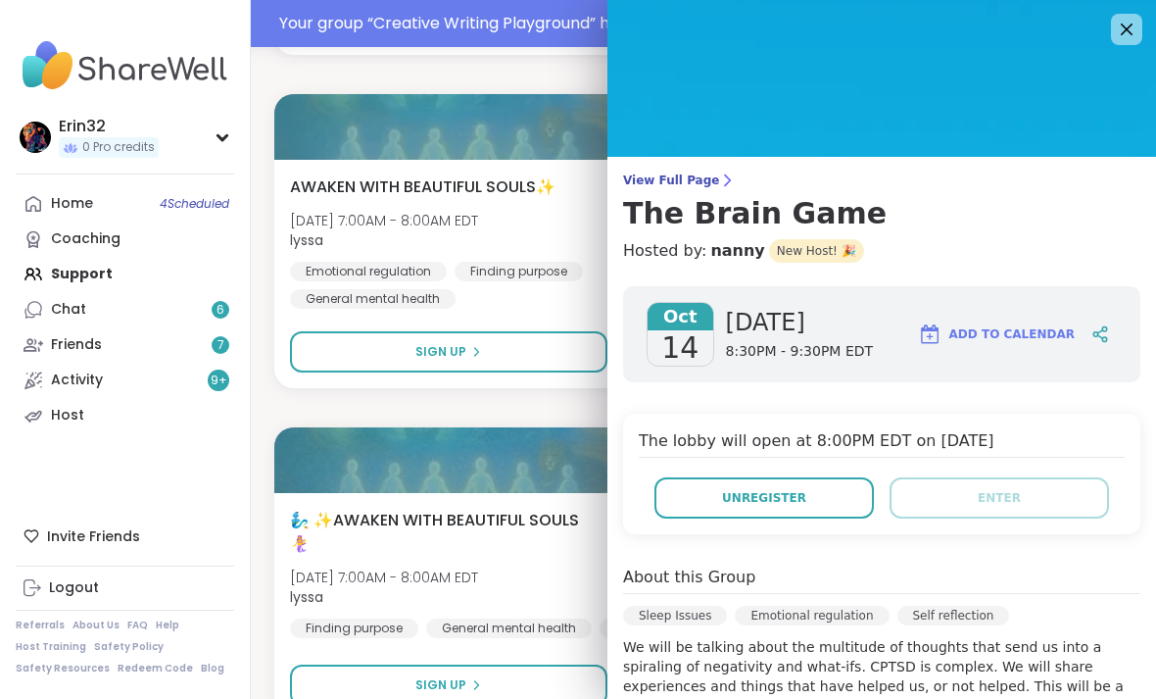
click at [948, 246] on h4 "Hosted by: nanny New Host! 🎉" at bounding box center [881, 251] width 517 height 24
click at [1116, 29] on icon at bounding box center [1127, 30] width 24 height 24
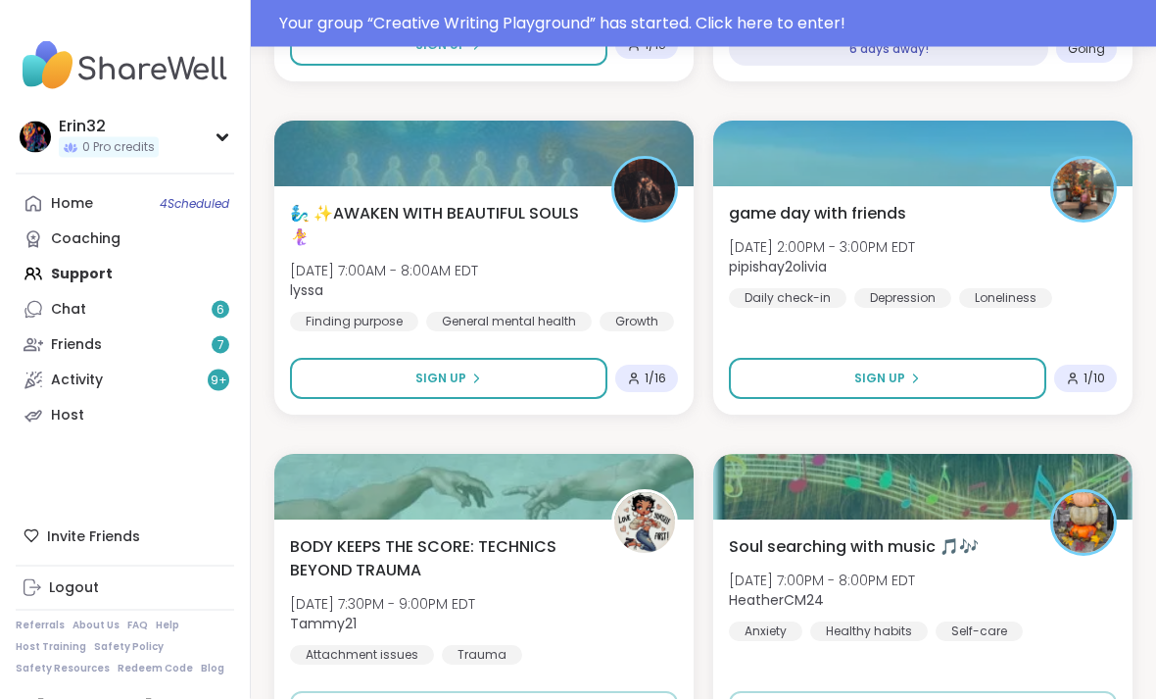
scroll to position [1848, 0]
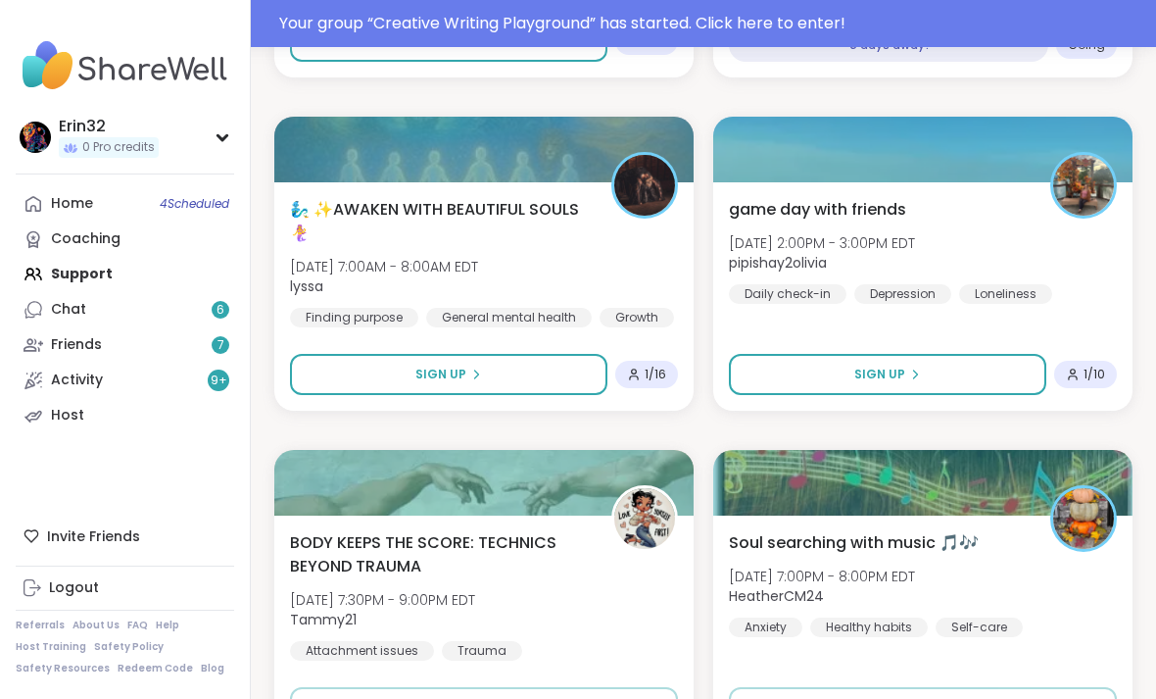
click at [922, 369] on button "Sign Up" at bounding box center [887, 374] width 317 height 41
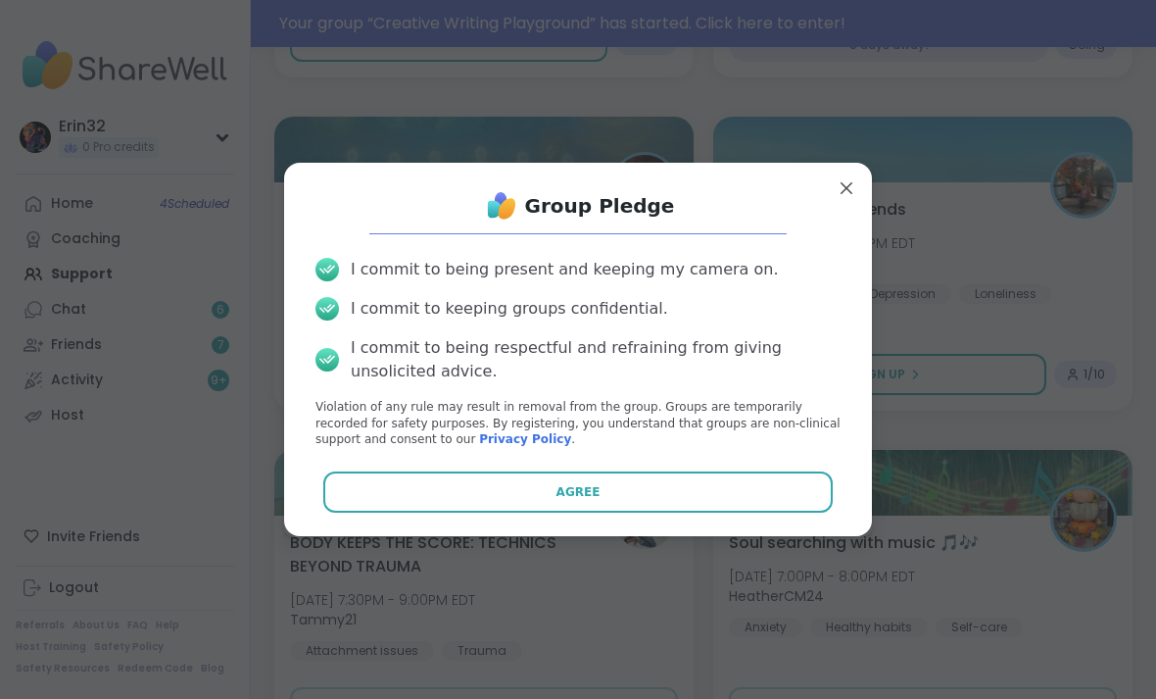
click at [791, 512] on button "Agree" at bounding box center [578, 491] width 510 height 41
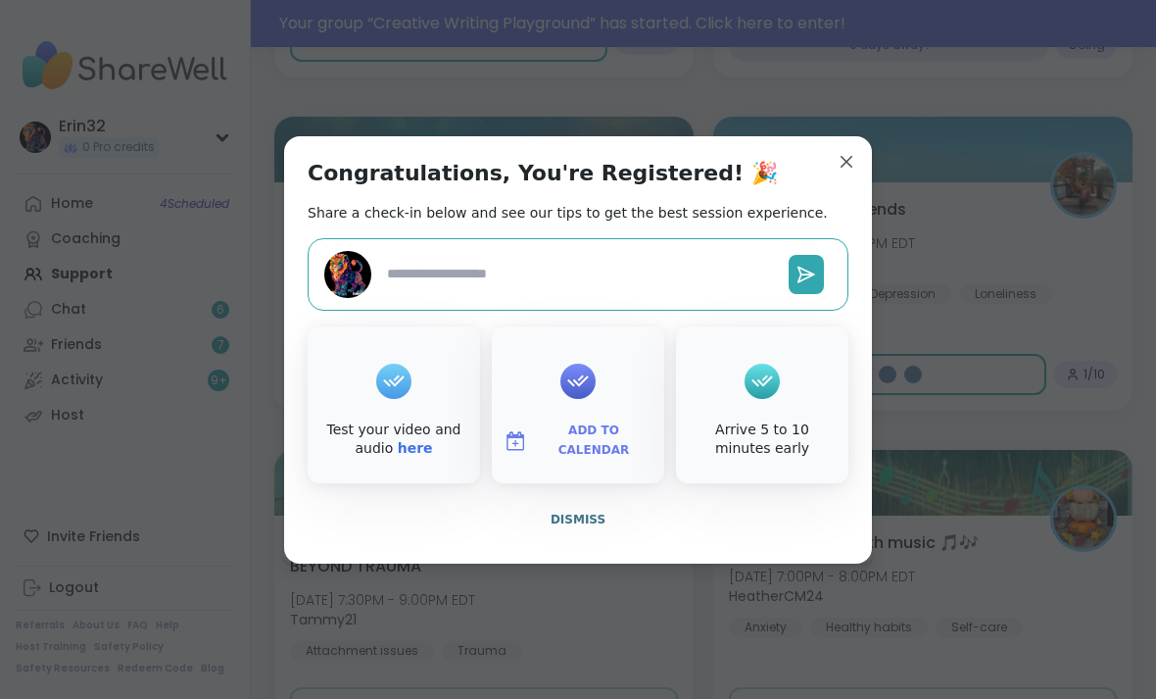
type textarea "*"
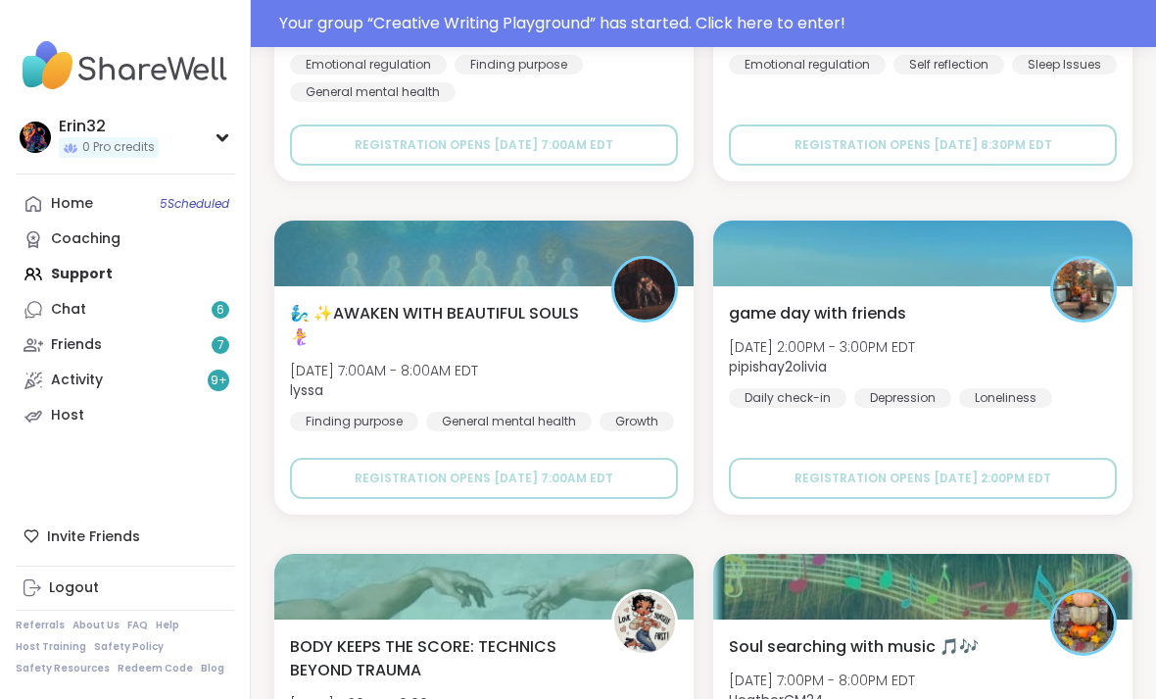
scroll to position [5574, 0]
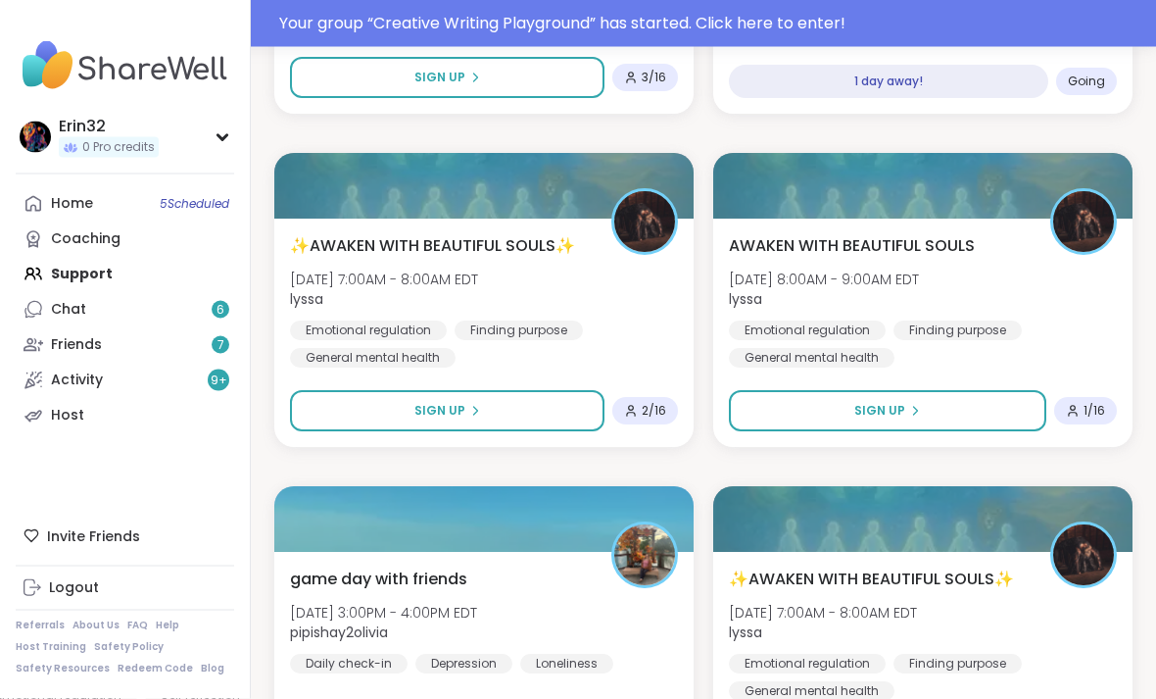
scroll to position [0, 0]
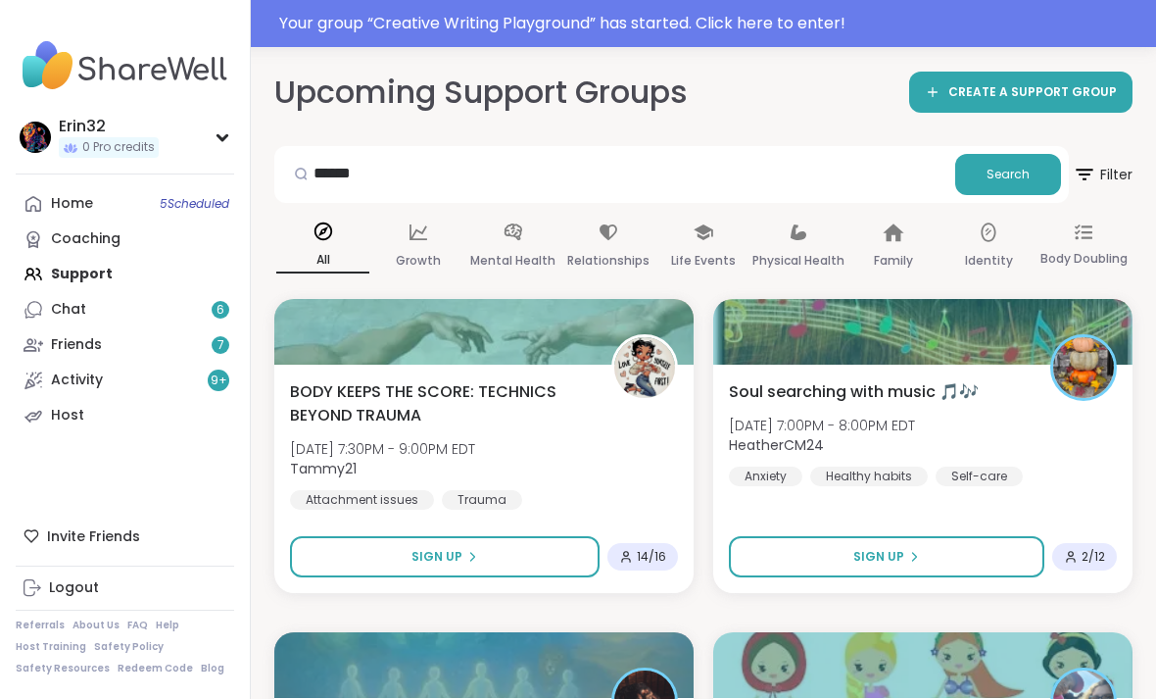
click at [70, 201] on div "Home 5 Scheduled" at bounding box center [72, 204] width 42 height 20
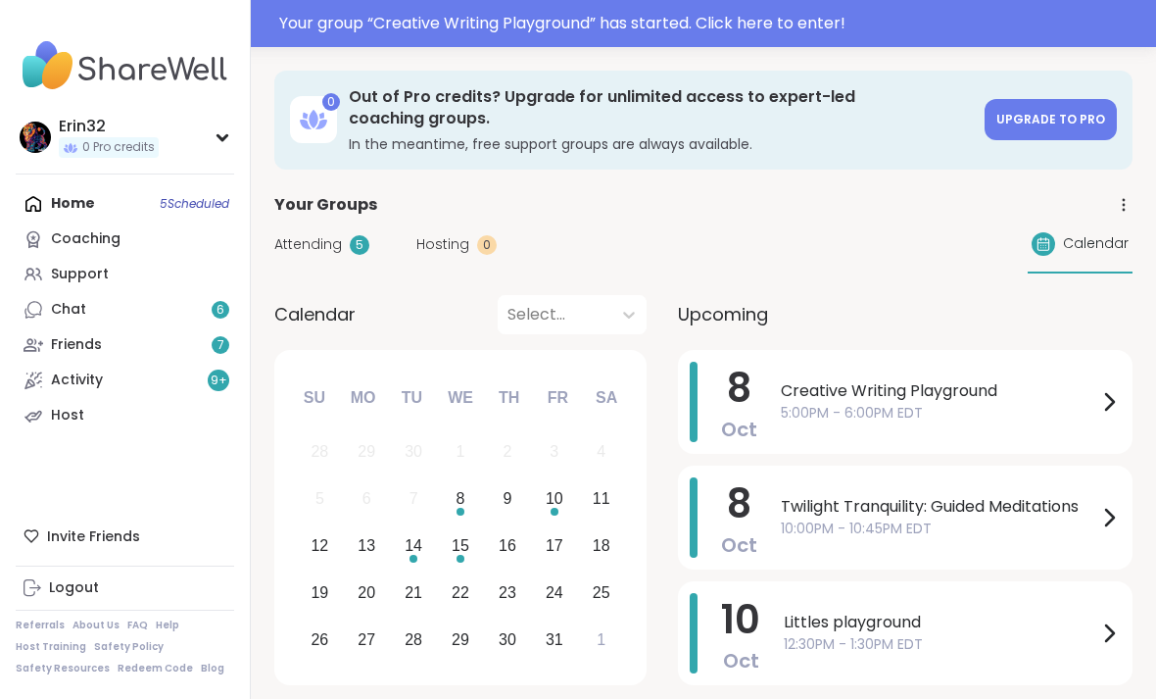
click at [818, 39] on div "Your group “ Creative Writing Playground ” has started. Click here to enter!" at bounding box center [578, 23] width 1156 height 47
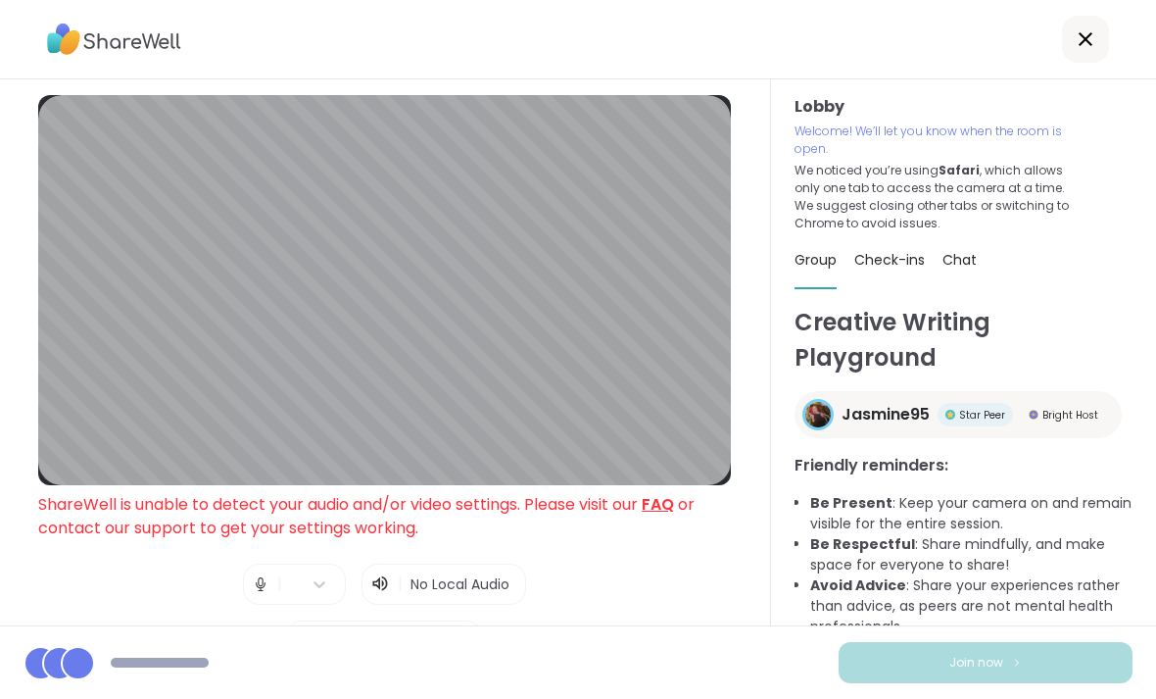
click at [837, 30] on div at bounding box center [578, 39] width 1156 height 79
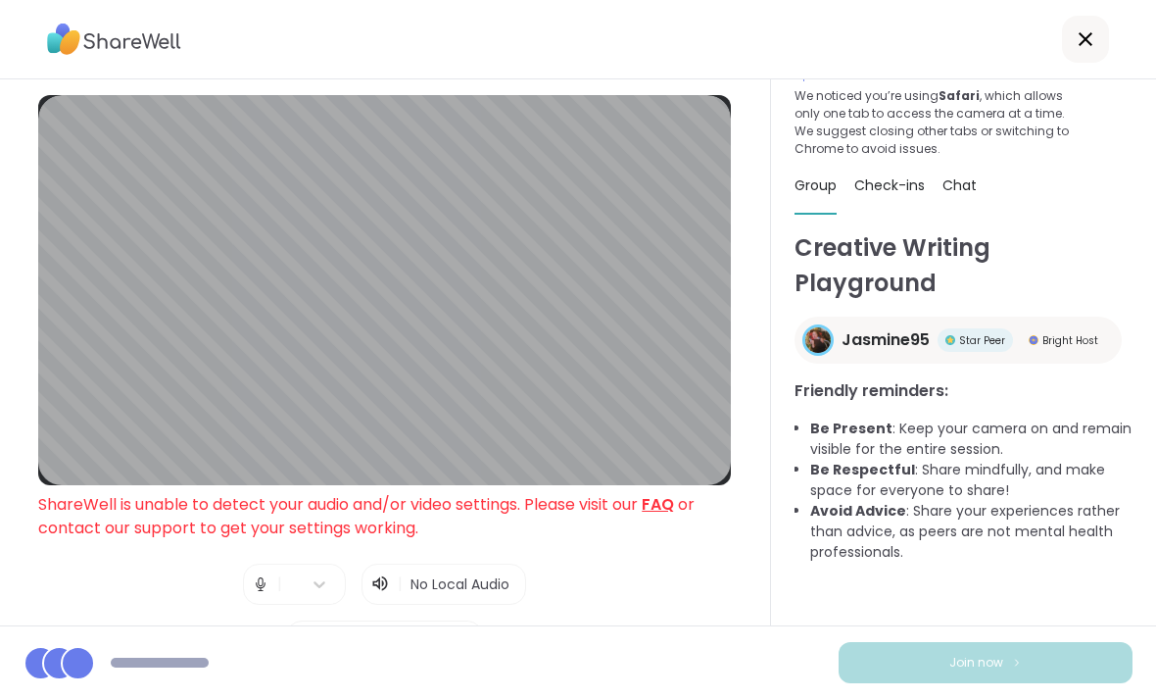
scroll to position [74, 0]
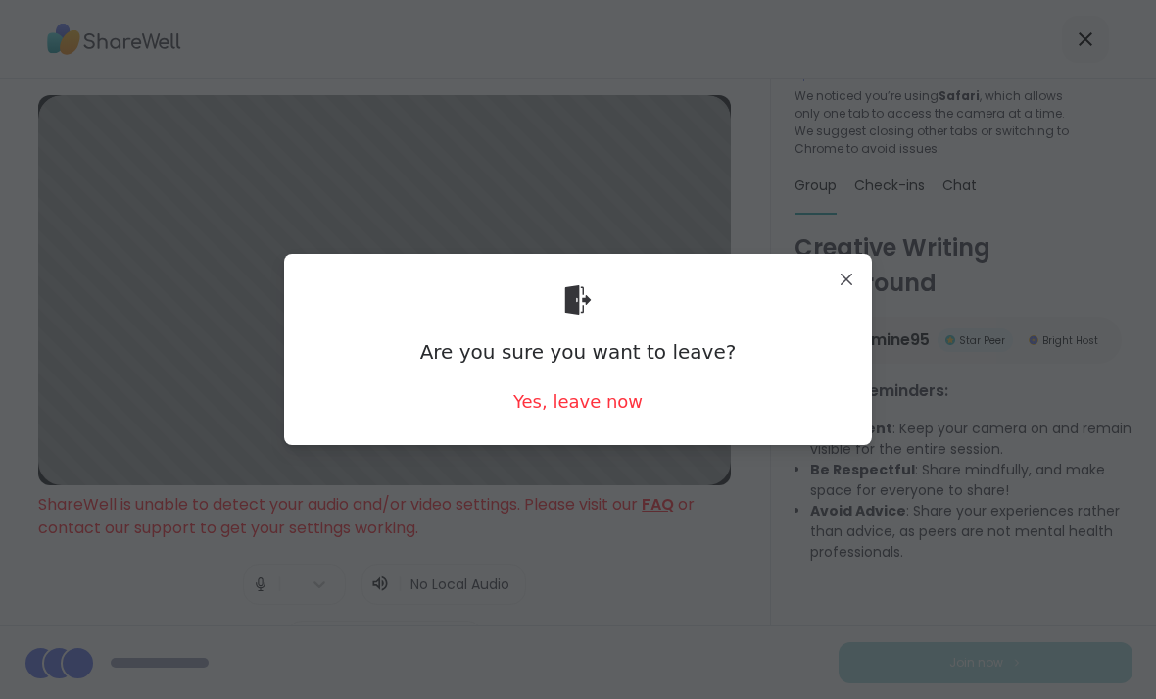
click at [646, 389] on div "Are you sure you want to leave? Yes, leave now" at bounding box center [578, 349] width 556 height 160
click at [645, 389] on div "Are you sure you want to leave? Yes, leave now" at bounding box center [578, 349] width 556 height 160
click at [603, 411] on div "Yes, leave now" at bounding box center [577, 401] width 129 height 24
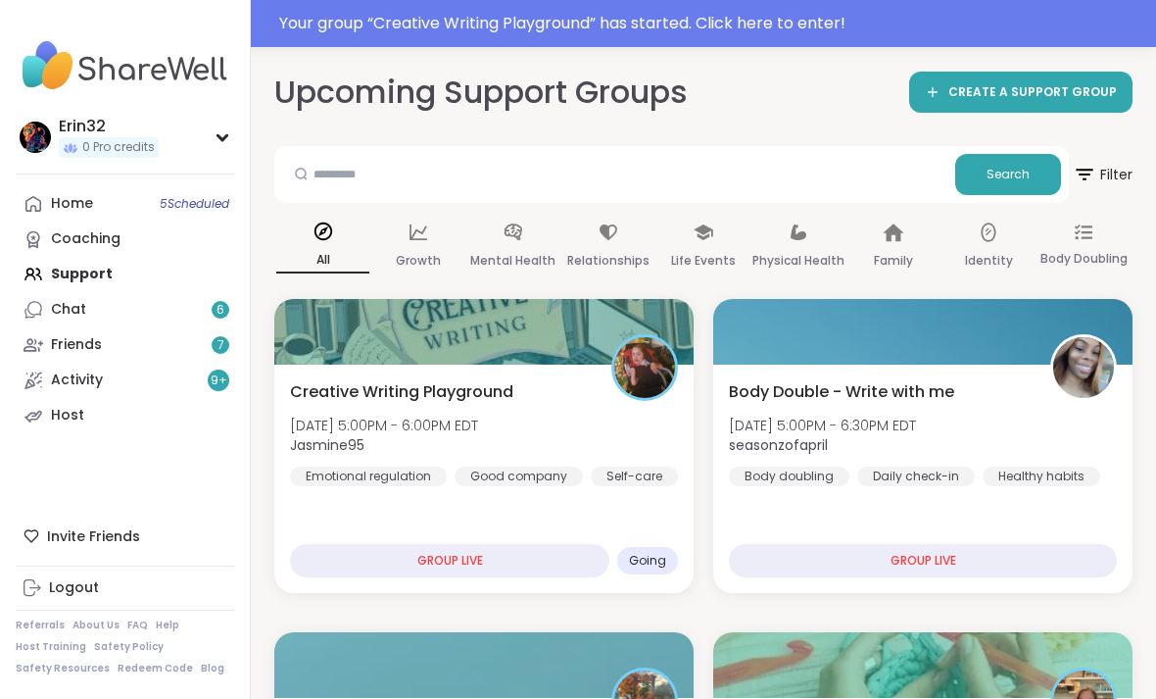
click at [64, 207] on div "Home 5 Scheduled" at bounding box center [72, 204] width 42 height 20
